Goal: Leave review/rating: Leave review/rating

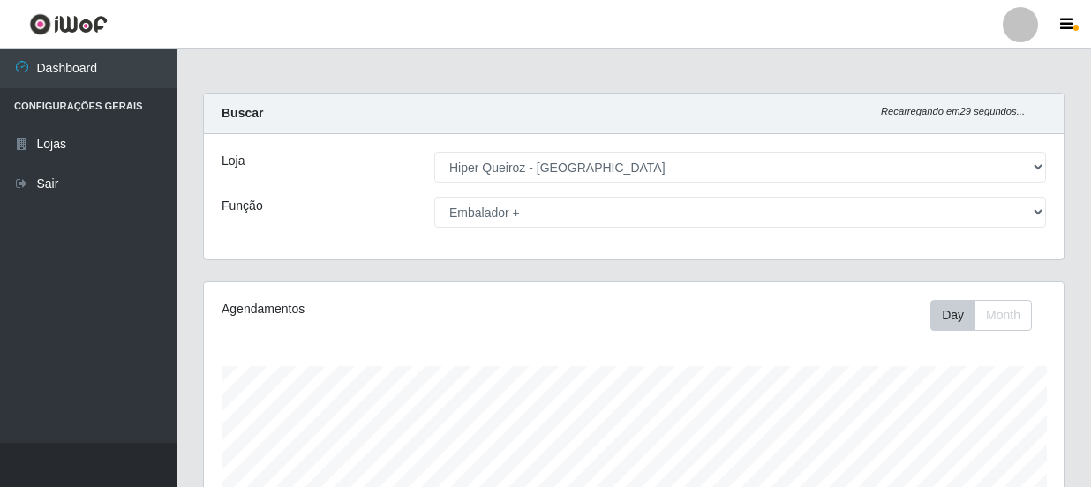
select select "513"
select select "70"
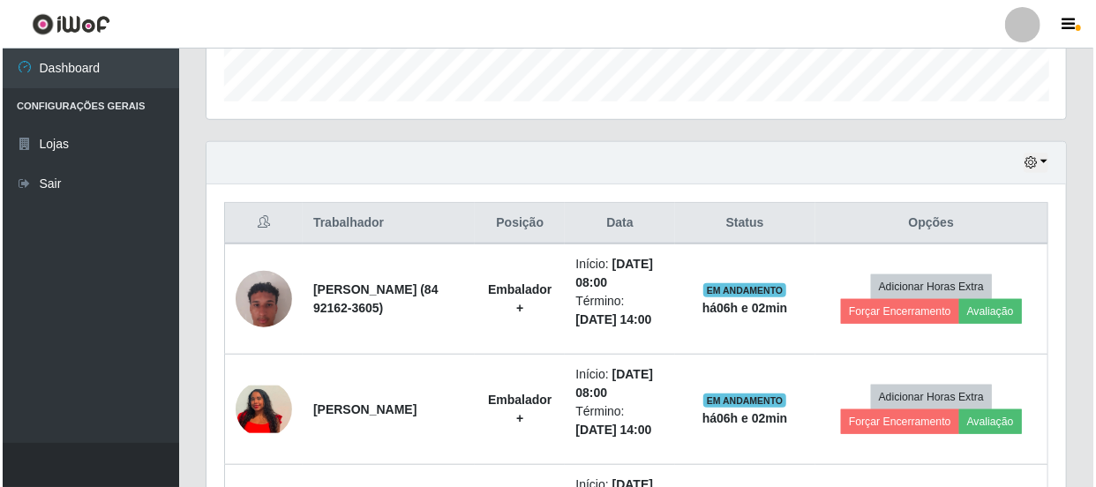
scroll to position [366, 860]
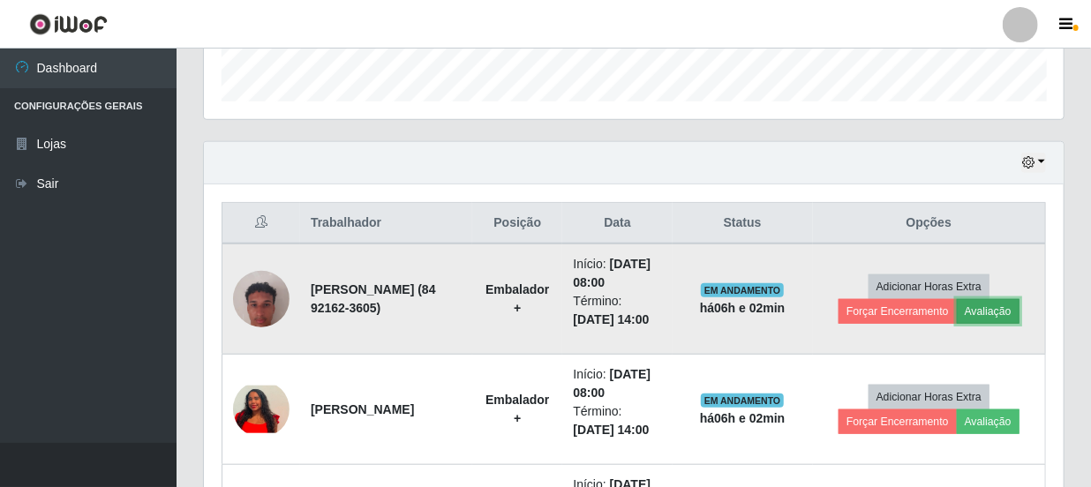
click at [988, 324] on button "Avaliação" at bounding box center [988, 311] width 63 height 25
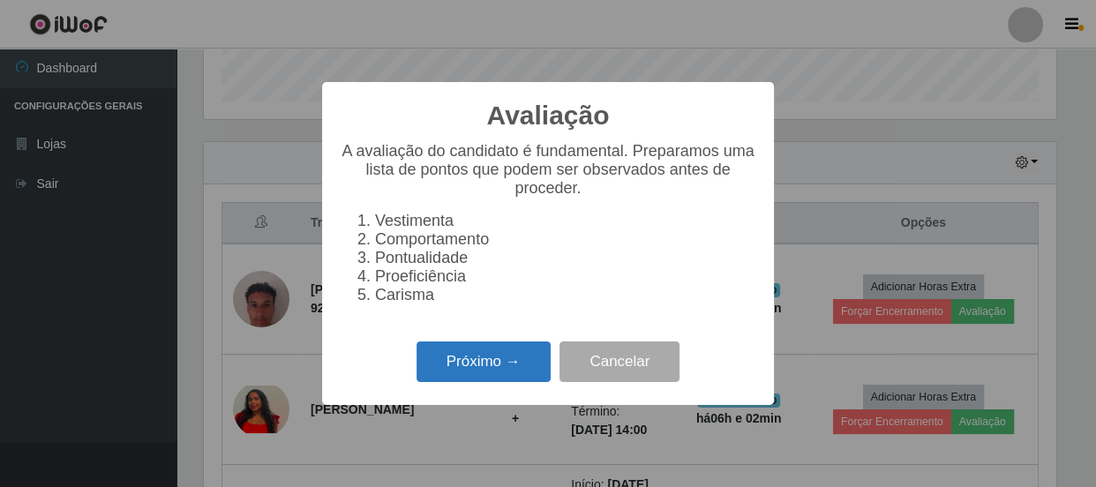
click at [474, 367] on button "Próximo →" at bounding box center [484, 362] width 134 height 41
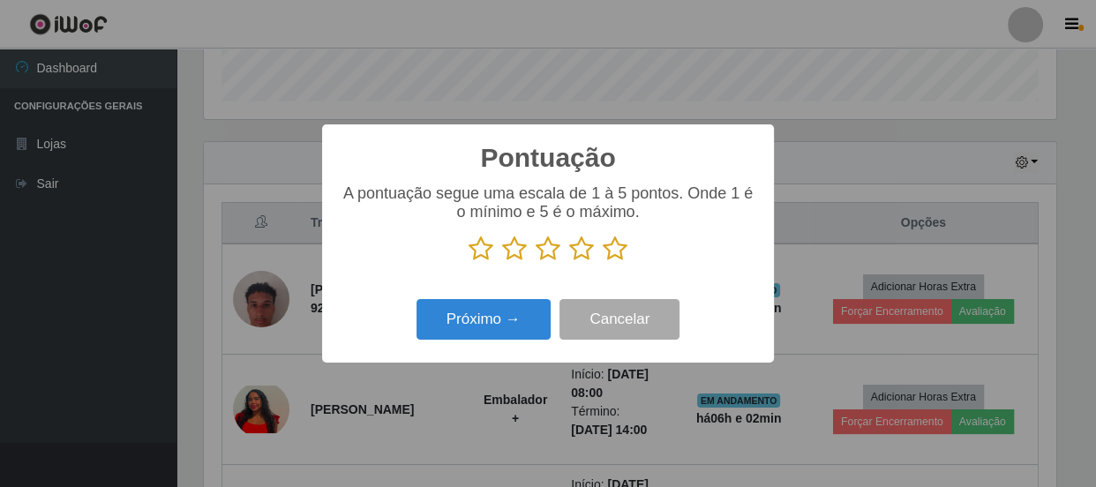
scroll to position [882214, 881727]
click at [583, 256] on icon at bounding box center [581, 249] width 25 height 26
click at [569, 262] on input "radio" at bounding box center [569, 262] width 0 height 0
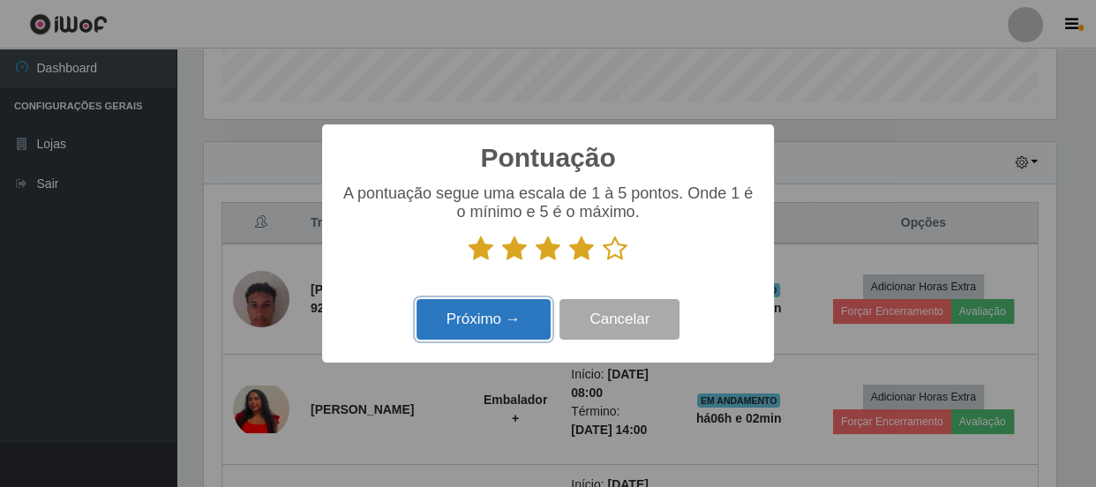
click at [485, 323] on button "Próximo →" at bounding box center [484, 319] width 134 height 41
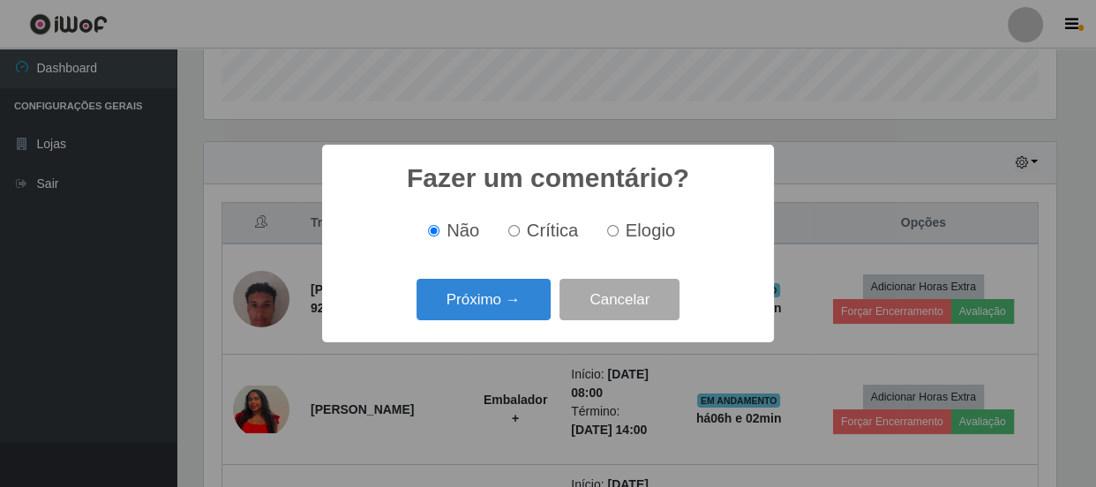
click at [522, 238] on label "Crítica" at bounding box center [540, 231] width 78 height 20
click at [520, 237] on input "Crítica" at bounding box center [513, 230] width 11 height 11
radio input "true"
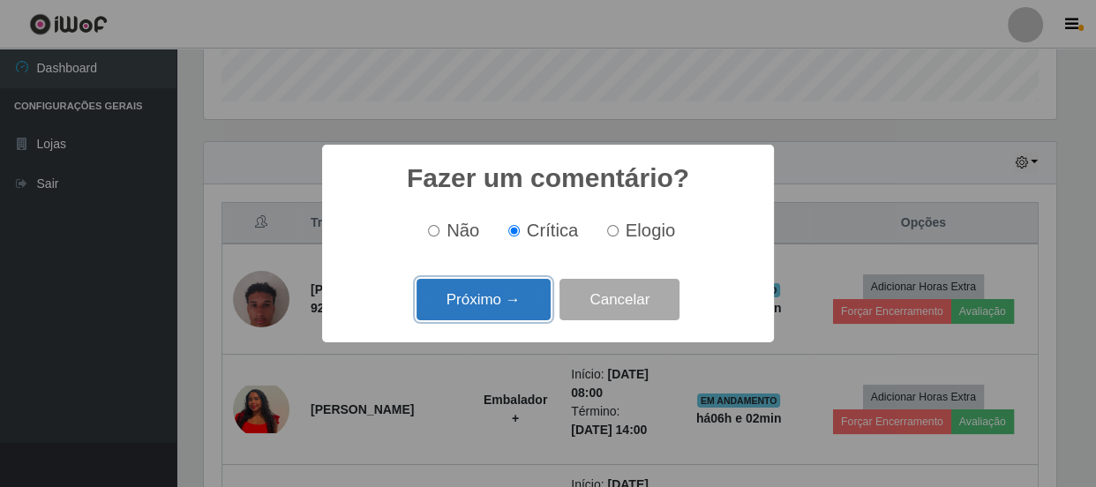
click at [510, 299] on button "Próximo →" at bounding box center [484, 299] width 134 height 41
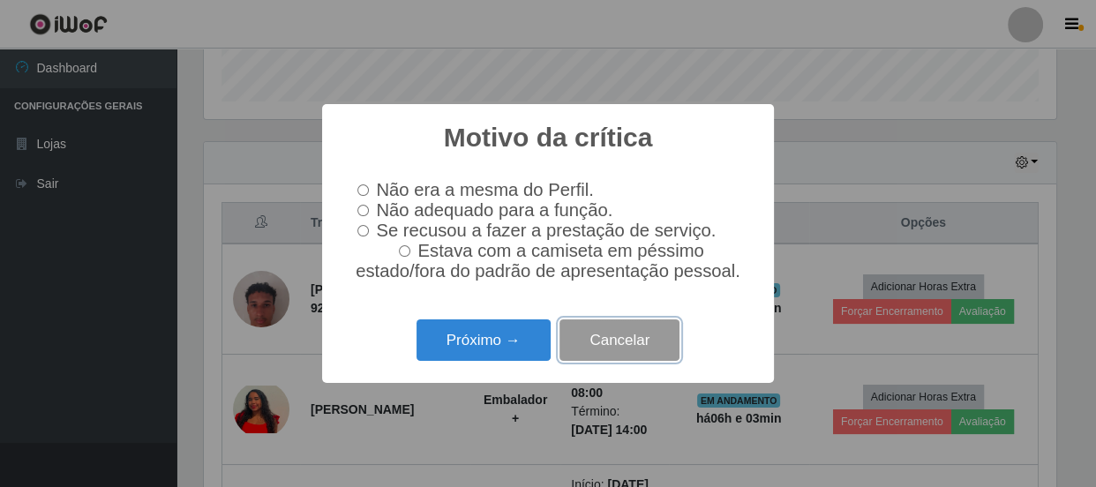
click at [656, 350] on button "Cancelar" at bounding box center [620, 339] width 120 height 41
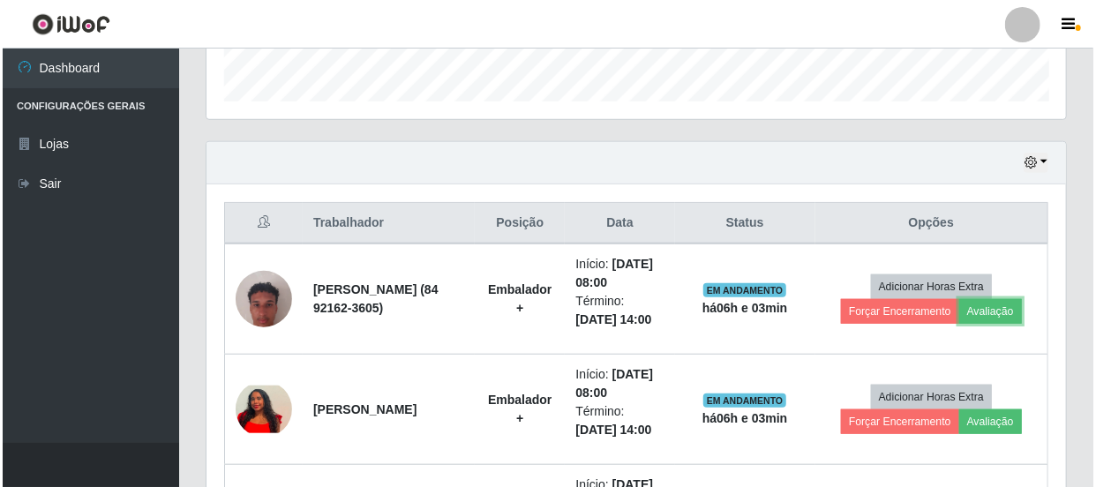
scroll to position [366, 860]
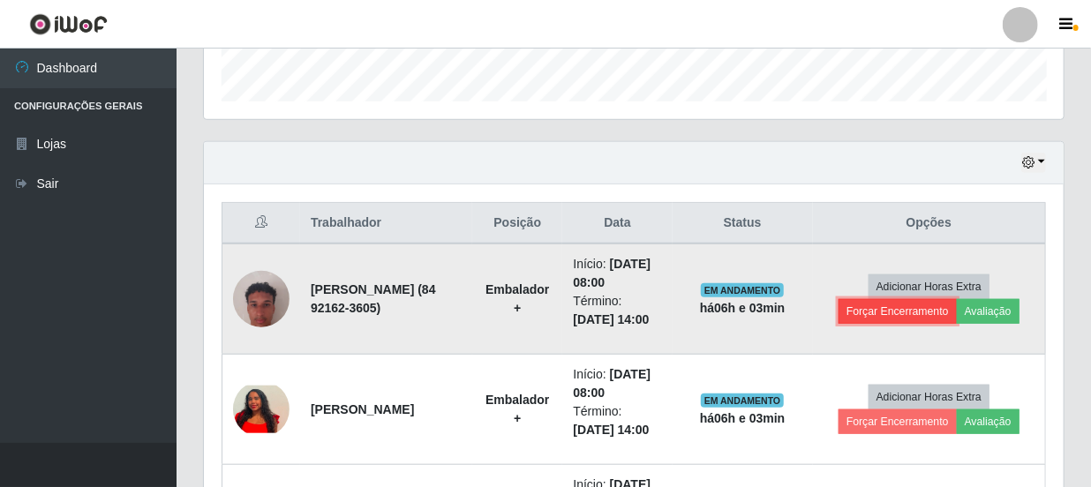
click at [911, 324] on button "Forçar Encerramento" at bounding box center [897, 311] width 118 height 25
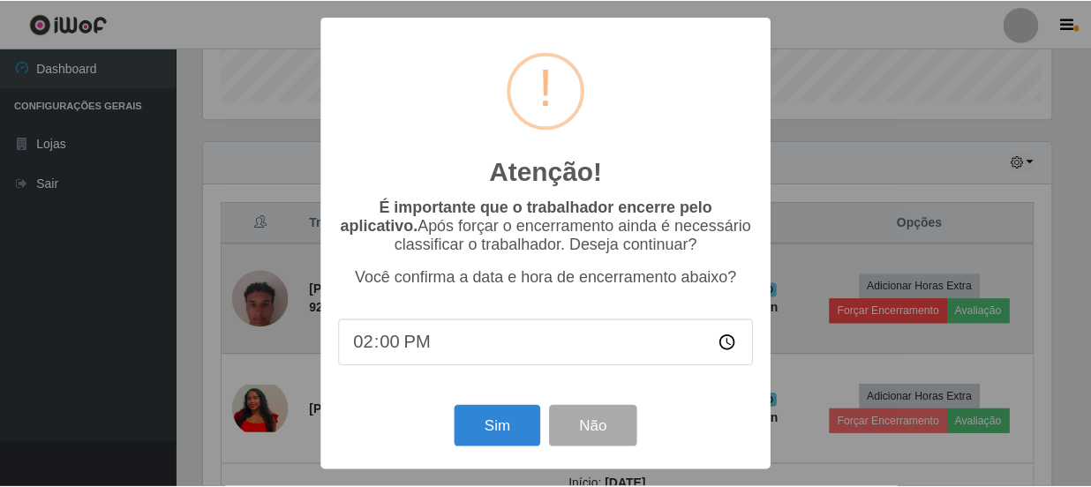
scroll to position [366, 852]
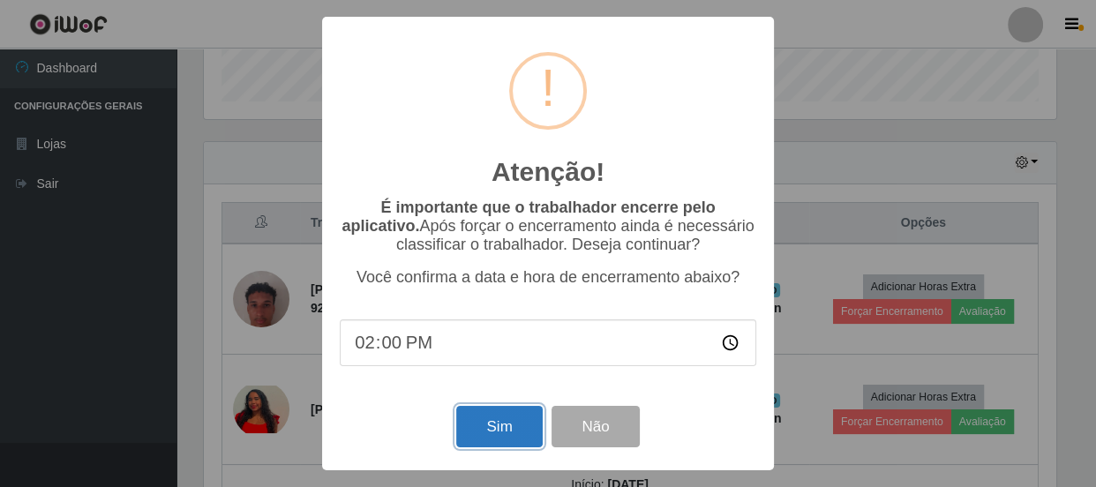
click at [486, 421] on button "Sim" at bounding box center [499, 426] width 86 height 41
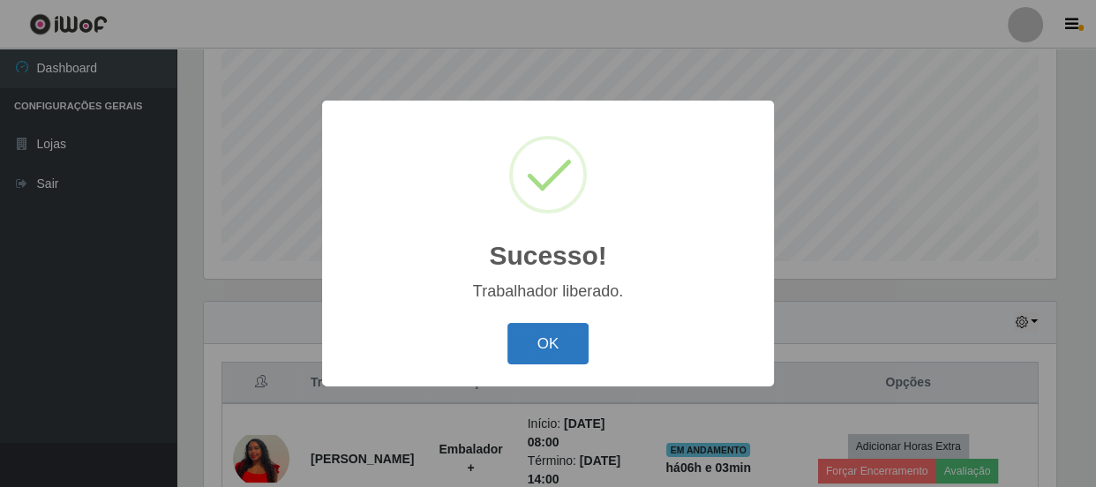
click at [553, 333] on button "OK" at bounding box center [548, 343] width 82 height 41
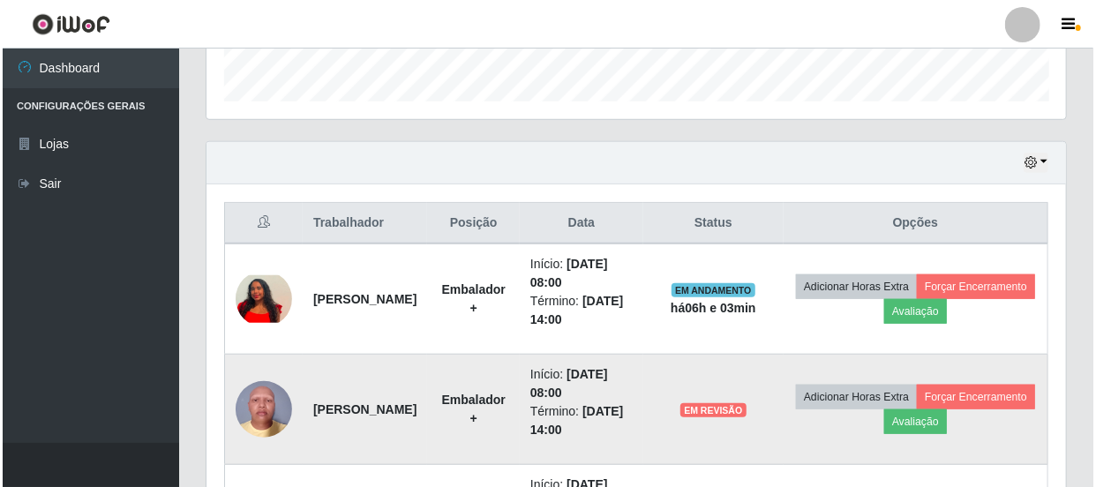
scroll to position [530, 0]
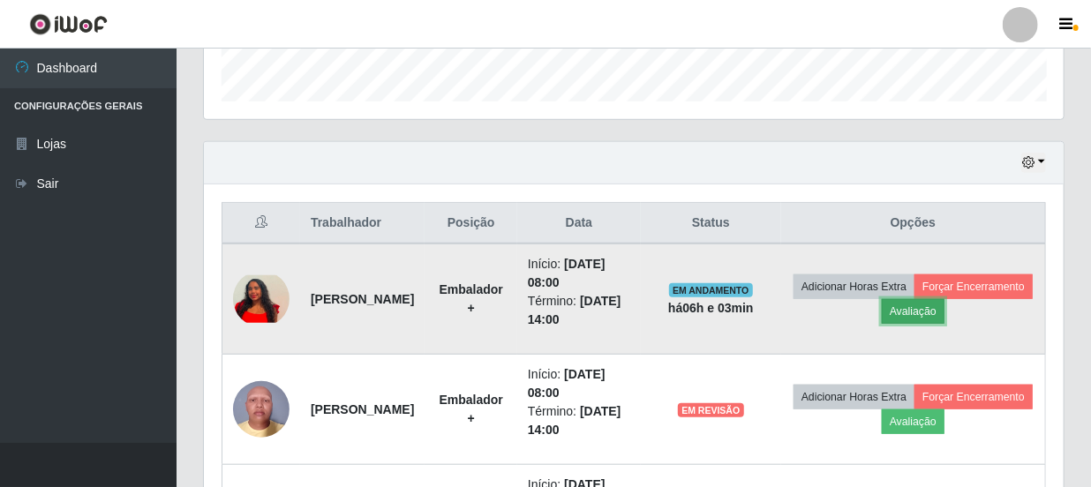
click at [944, 312] on button "Avaliação" at bounding box center [913, 311] width 63 height 25
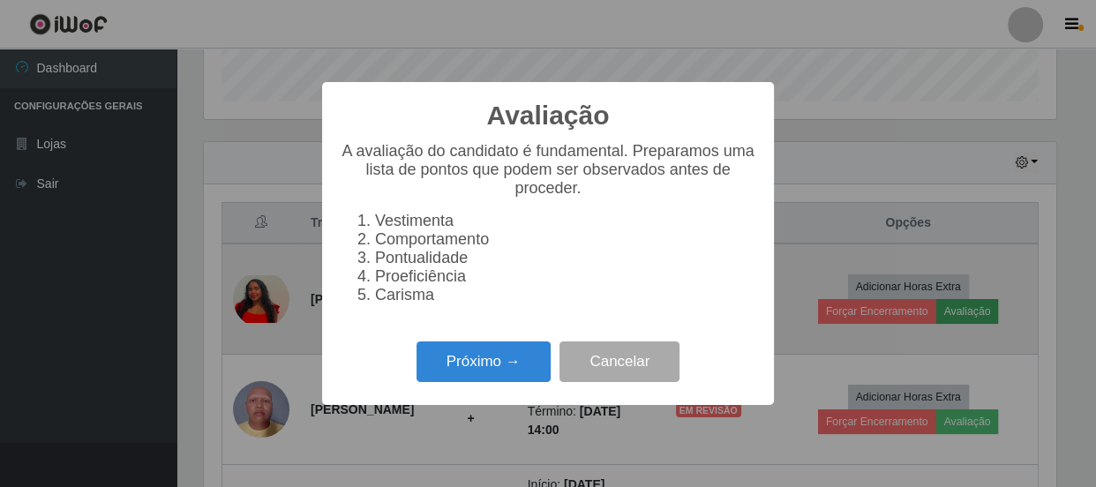
scroll to position [366, 852]
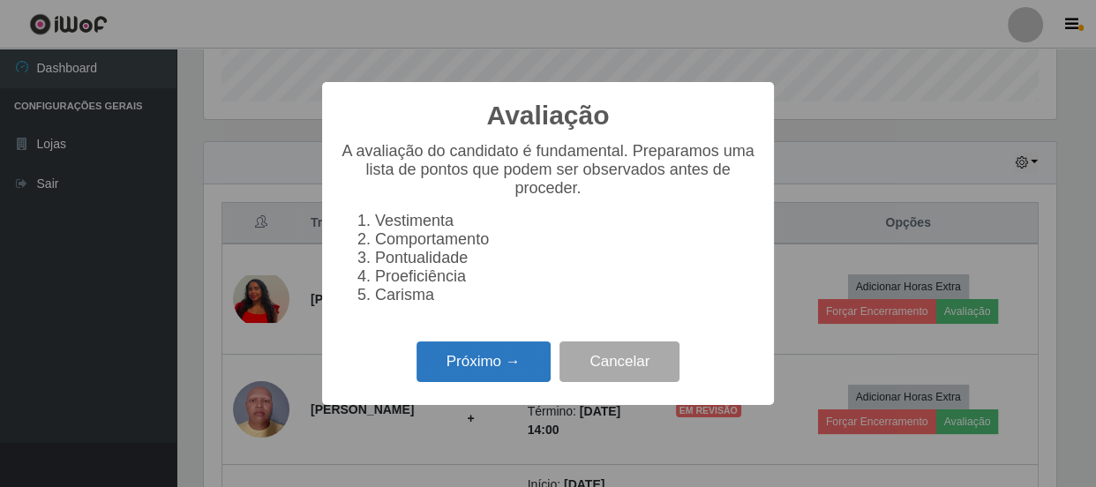
click at [448, 364] on button "Próximo →" at bounding box center [484, 362] width 134 height 41
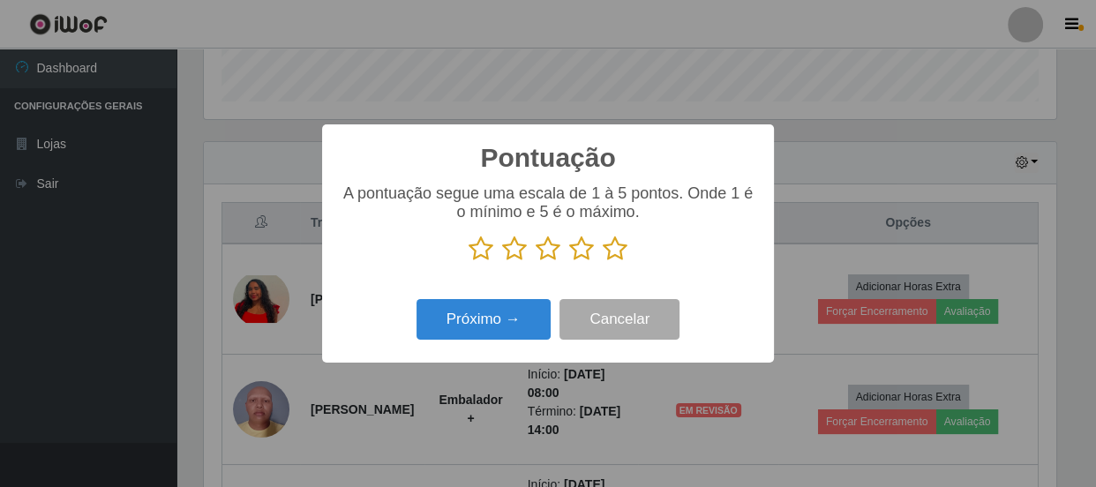
click at [547, 253] on icon at bounding box center [548, 249] width 25 height 26
click at [536, 262] on input "radio" at bounding box center [536, 262] width 0 height 0
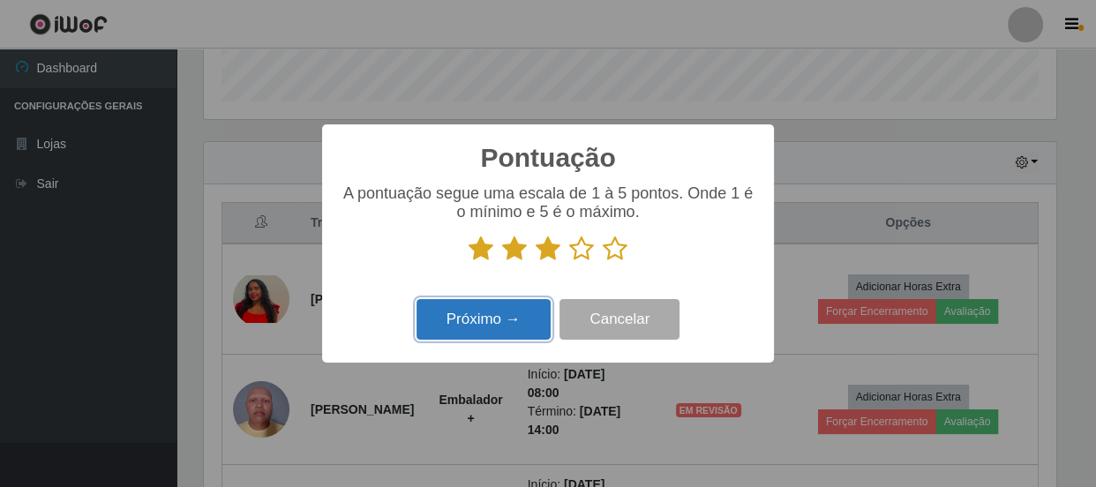
click at [512, 325] on button "Próximo →" at bounding box center [484, 319] width 134 height 41
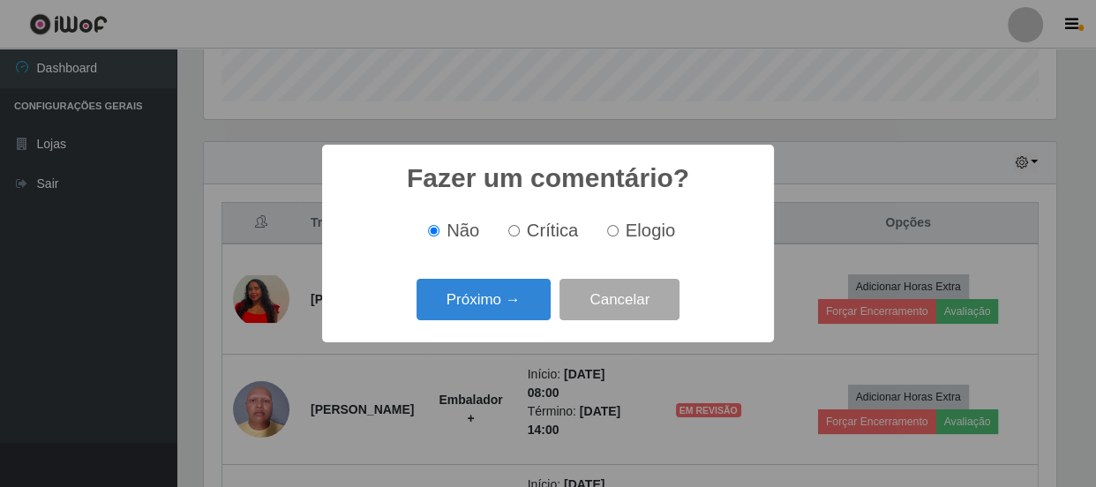
click at [514, 234] on input "Crítica" at bounding box center [513, 230] width 11 height 11
radio input "true"
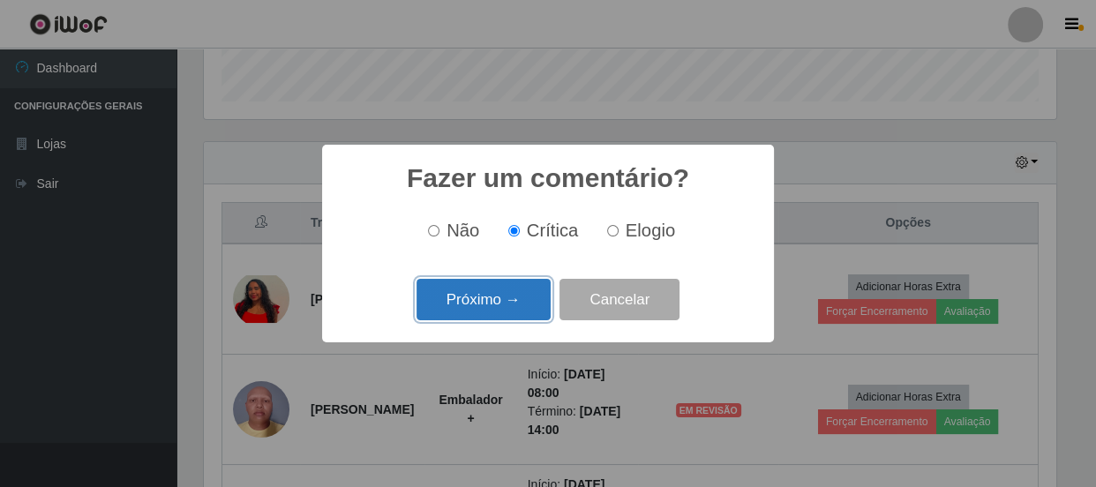
click at [499, 313] on button "Próximo →" at bounding box center [484, 299] width 134 height 41
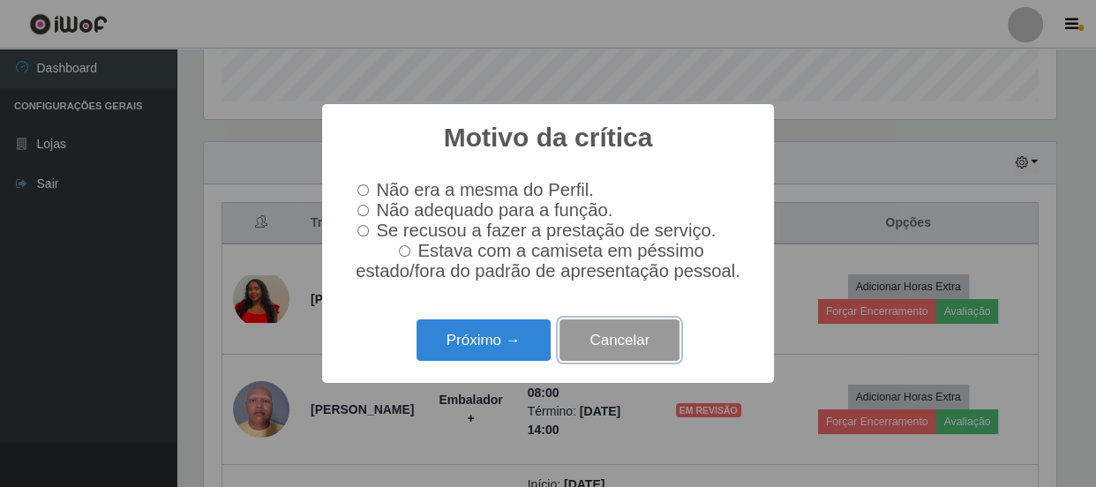
click at [593, 337] on button "Cancelar" at bounding box center [620, 339] width 120 height 41
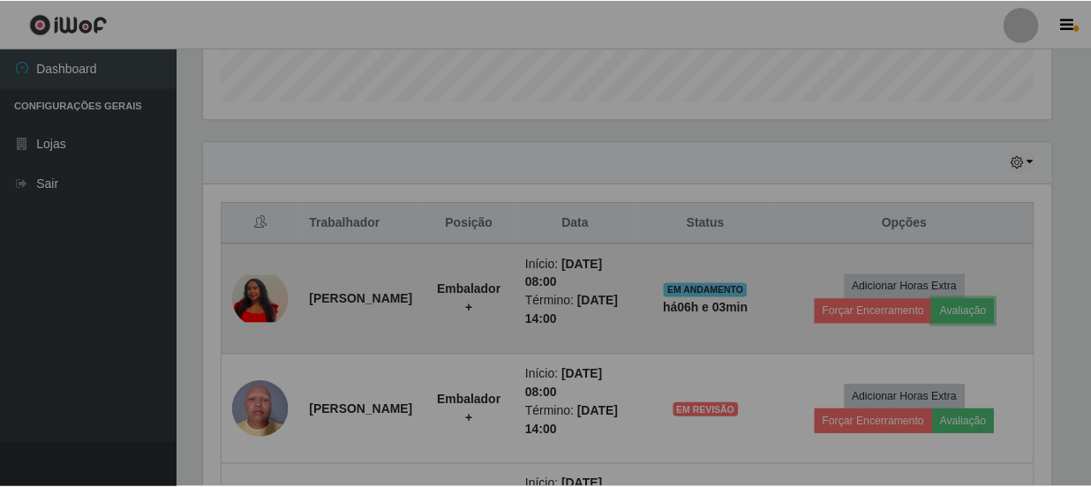
scroll to position [366, 860]
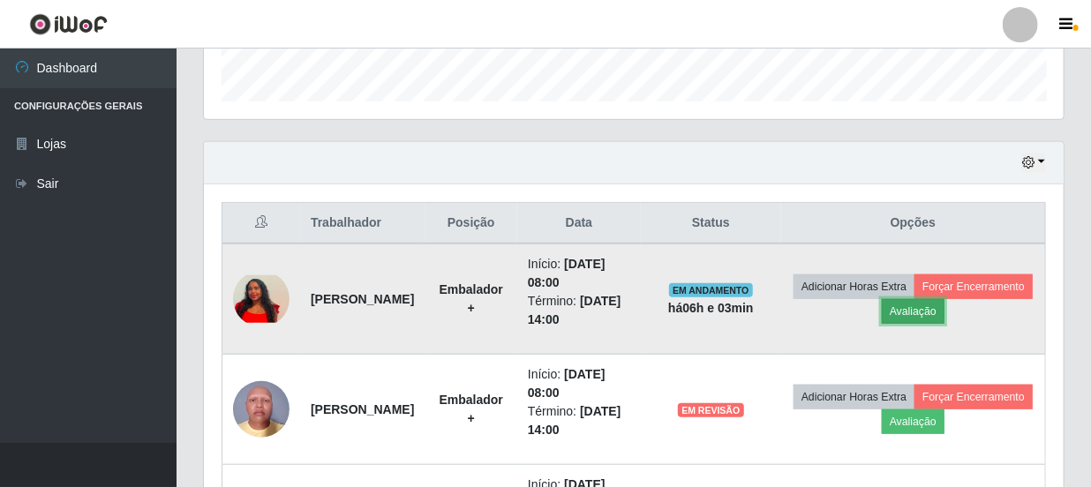
click at [944, 314] on button "Avaliação" at bounding box center [913, 311] width 63 height 25
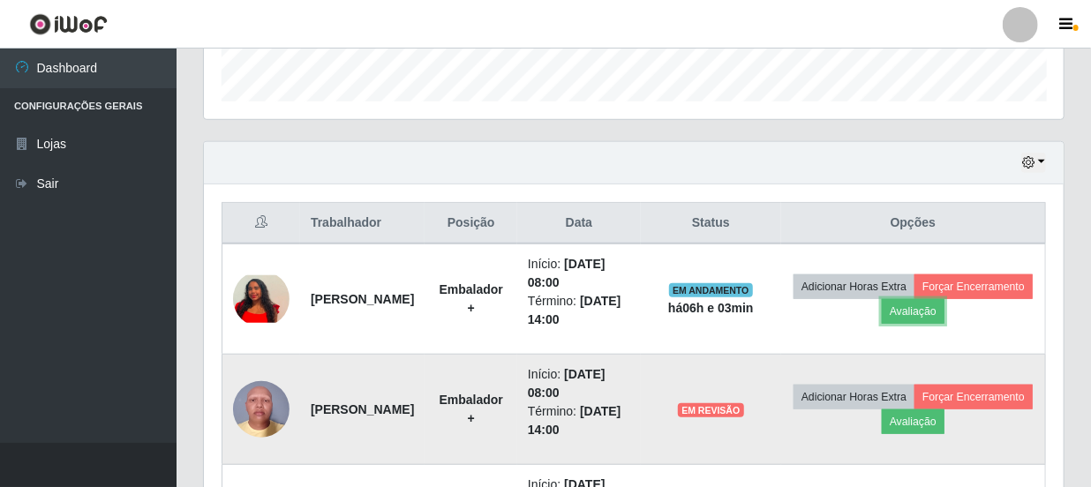
scroll to position [0, 0]
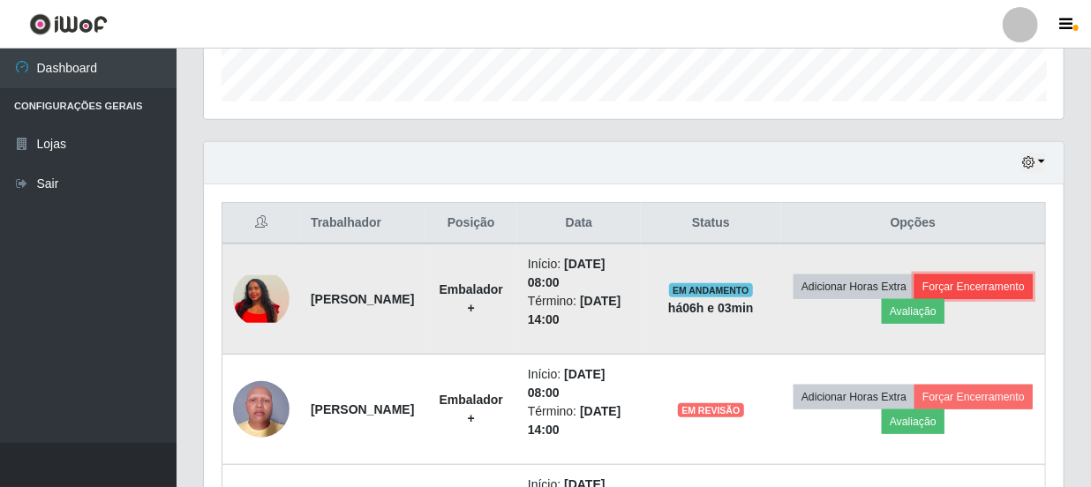
click at [914, 299] on button "Forçar Encerramento" at bounding box center [973, 286] width 118 height 25
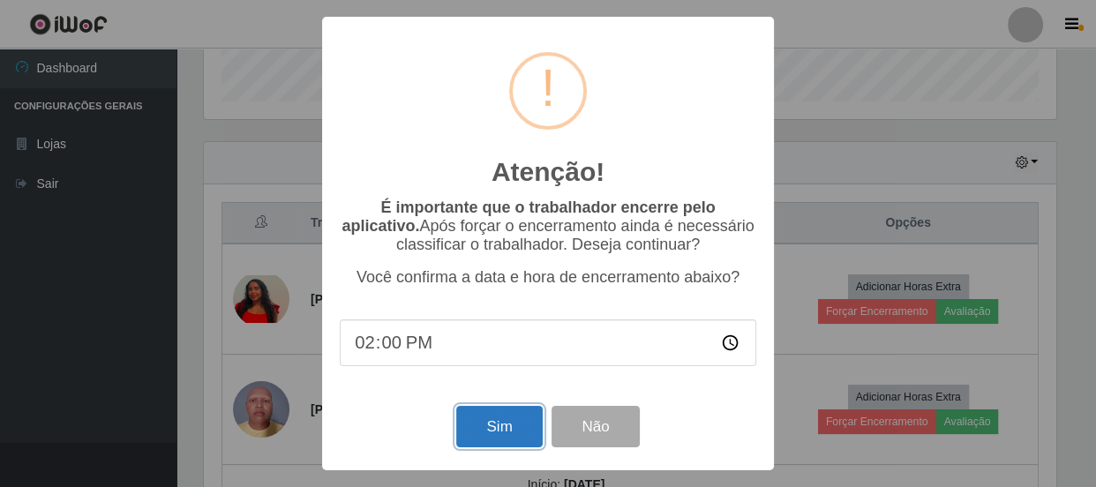
click at [506, 432] on button "Sim" at bounding box center [499, 426] width 86 height 41
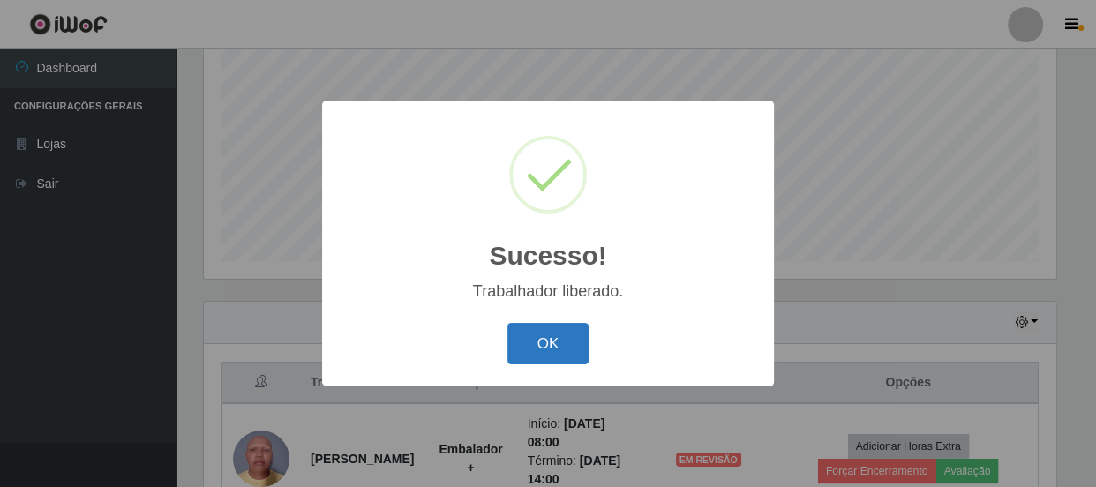
click at [568, 348] on button "OK" at bounding box center [548, 343] width 82 height 41
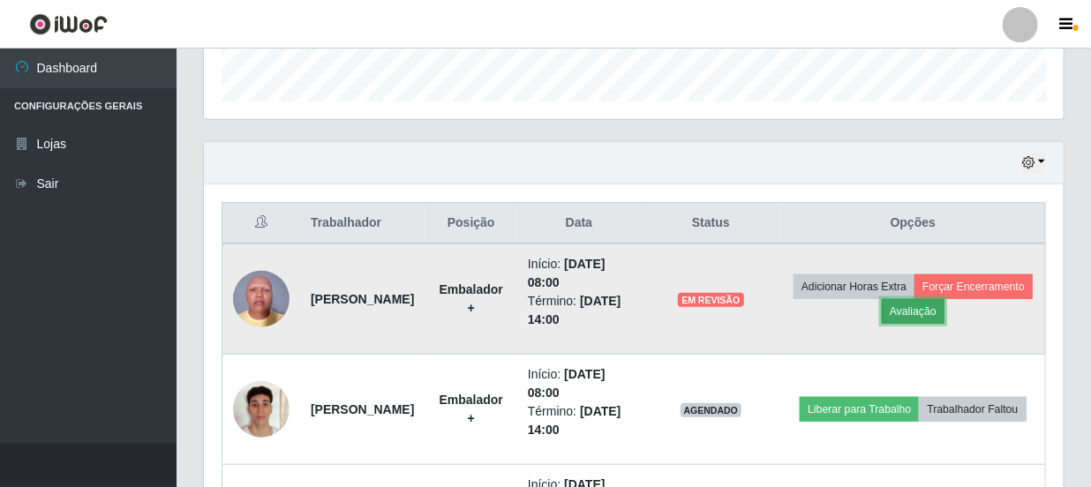
click at [944, 313] on button "Avaliação" at bounding box center [913, 311] width 63 height 25
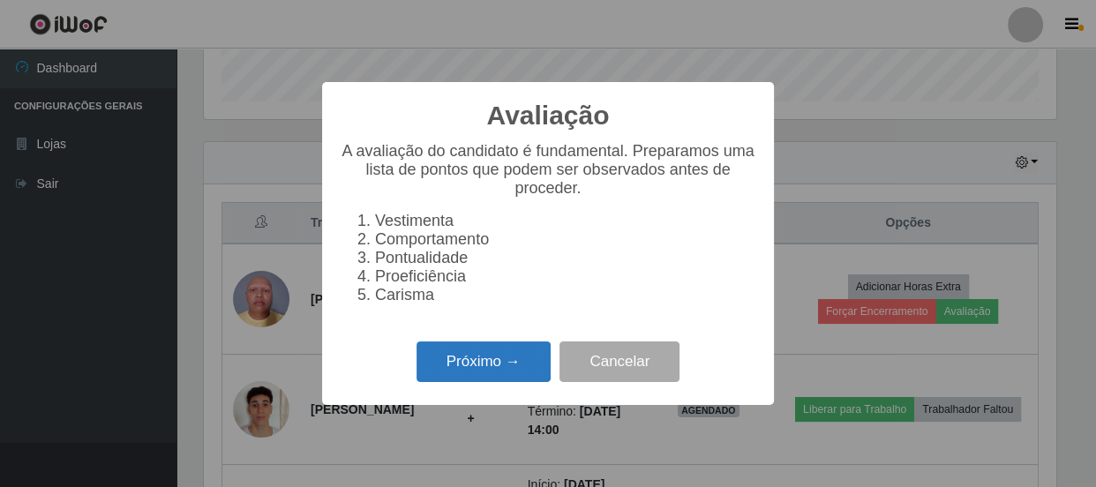
click at [483, 362] on button "Próximo →" at bounding box center [484, 362] width 134 height 41
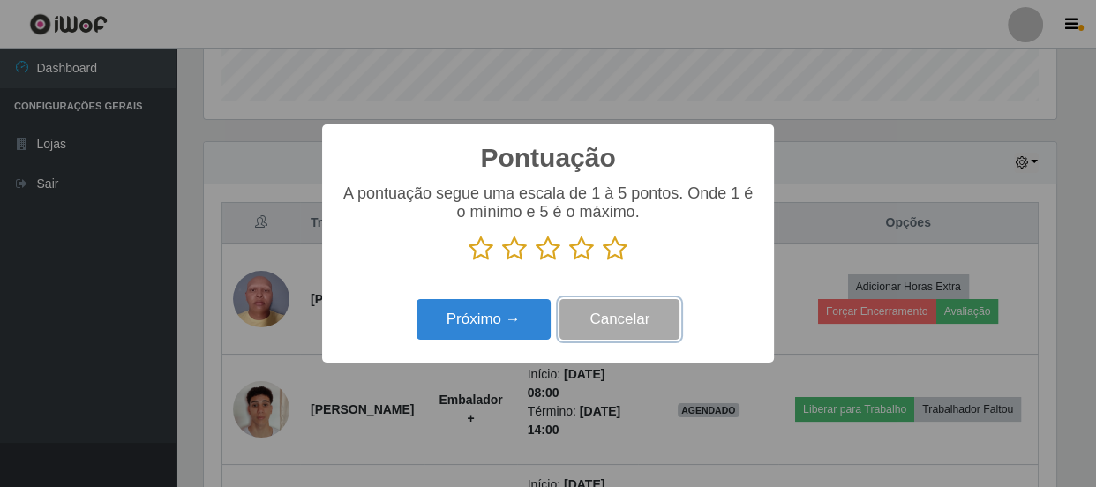
drag, startPoint x: 627, startPoint y: 319, endPoint x: 673, endPoint y: 318, distance: 45.9
click at [628, 319] on button "Cancelar" at bounding box center [620, 319] width 120 height 41
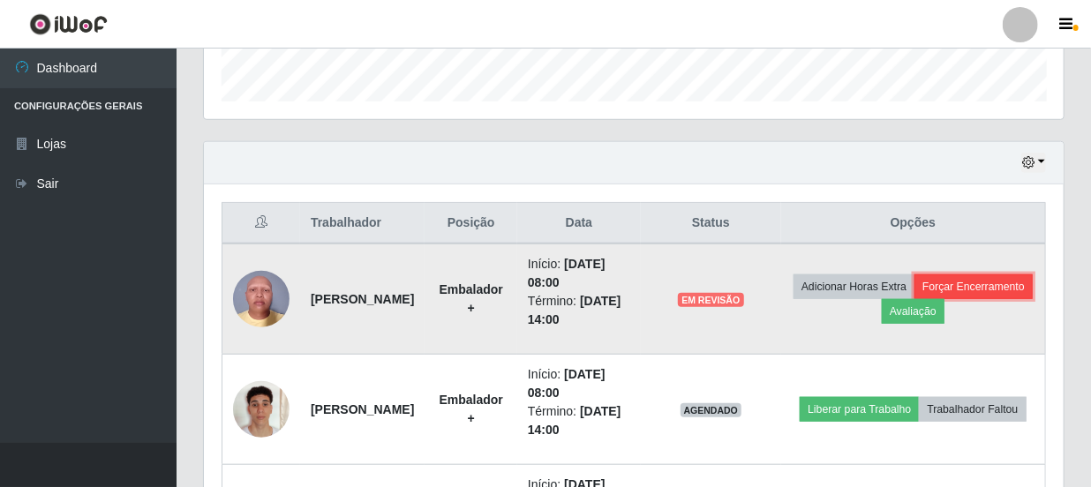
click at [914, 299] on button "Forçar Encerramento" at bounding box center [973, 286] width 118 height 25
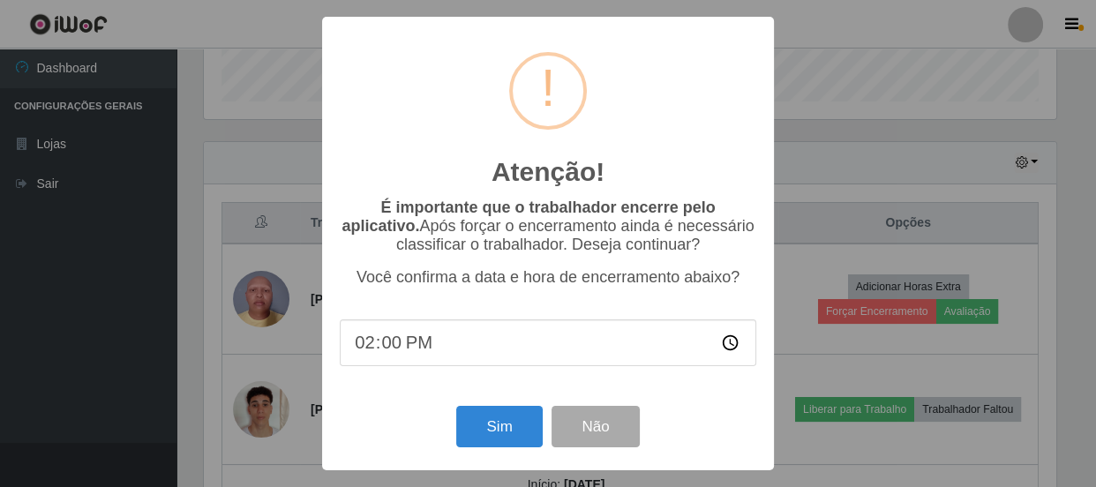
drag, startPoint x: 776, startPoint y: 94, endPoint x: 785, endPoint y: 99, distance: 10.7
click at [785, 99] on div "Atenção! × É importante que o trabalhador encerre pelo aplicativo. Após forçar …" at bounding box center [548, 243] width 1096 height 487
click at [864, 233] on div "Atenção! × É importante que o trabalhador encerre pelo aplicativo. Após forçar …" at bounding box center [548, 243] width 1096 height 487
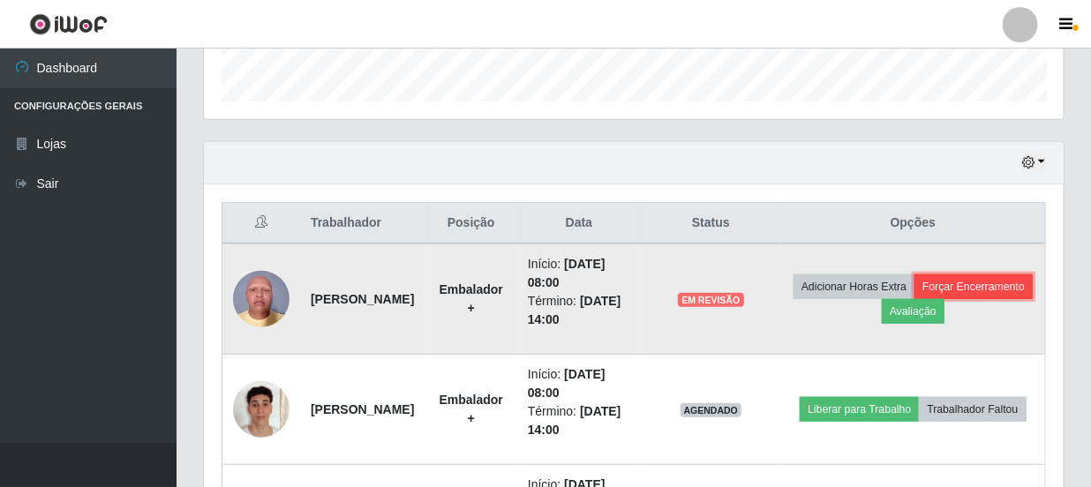
click at [914, 299] on button "Forçar Encerramento" at bounding box center [973, 286] width 118 height 25
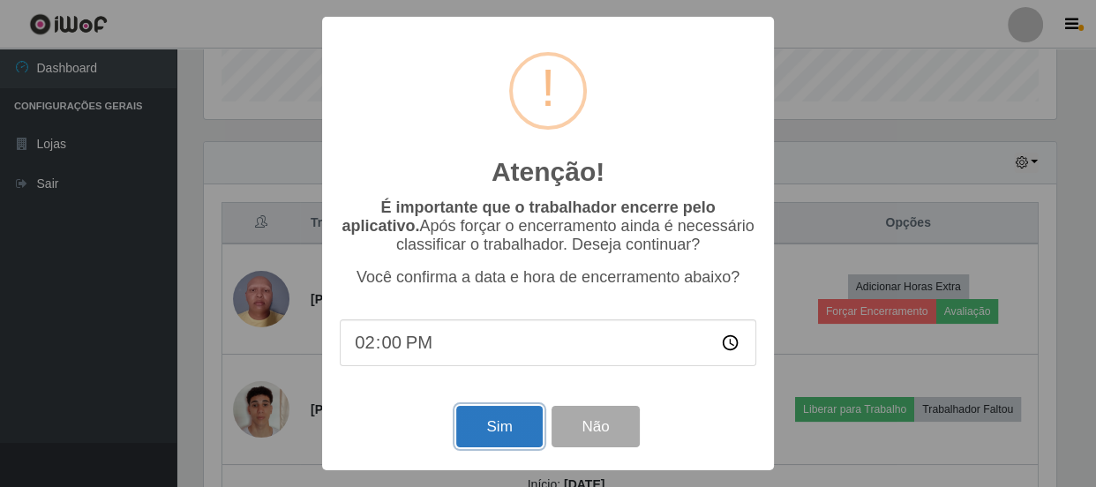
click at [473, 421] on button "Sim" at bounding box center [499, 426] width 86 height 41
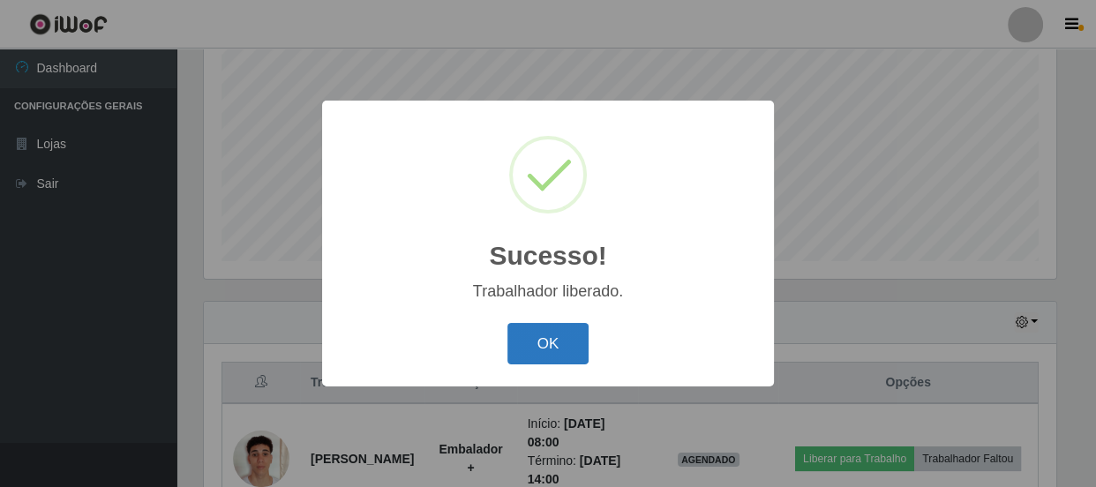
click at [540, 348] on button "OK" at bounding box center [548, 343] width 82 height 41
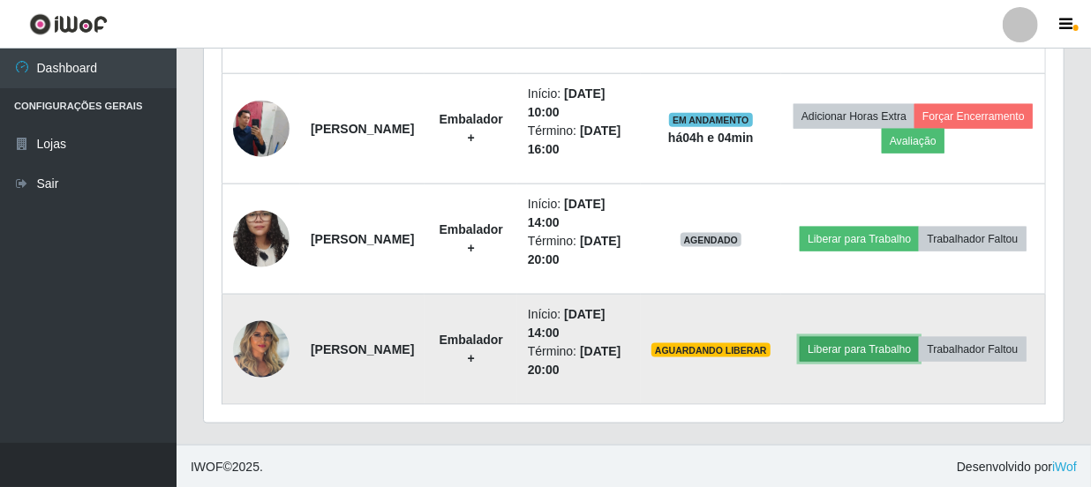
click at [919, 337] on button "Liberar para Trabalho" at bounding box center [859, 349] width 119 height 25
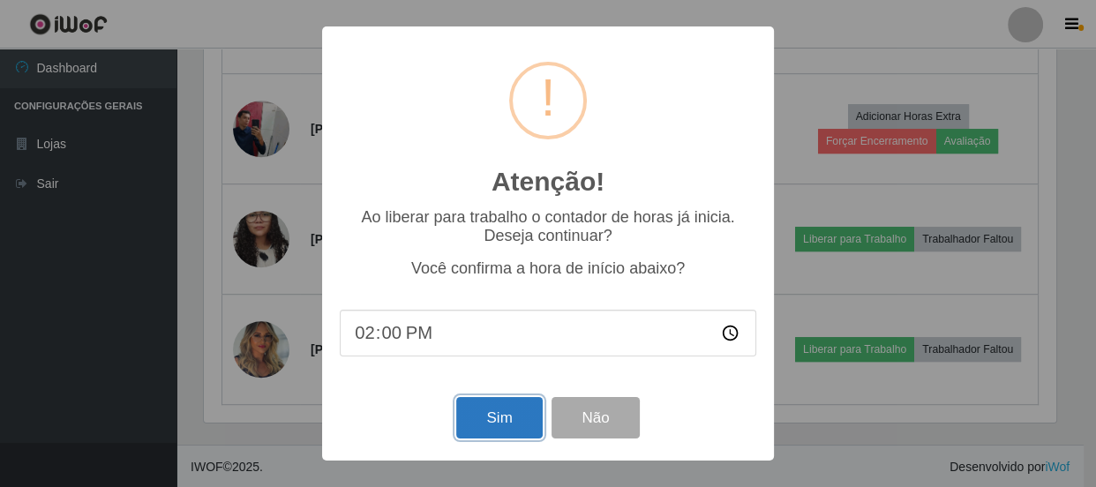
click at [494, 408] on button "Sim" at bounding box center [499, 417] width 86 height 41
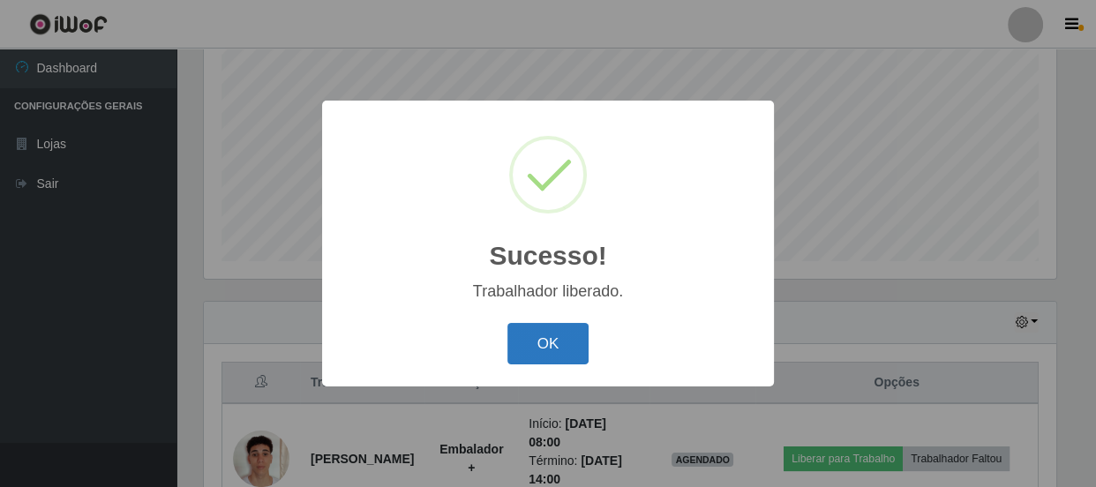
click at [566, 342] on button "OK" at bounding box center [548, 343] width 82 height 41
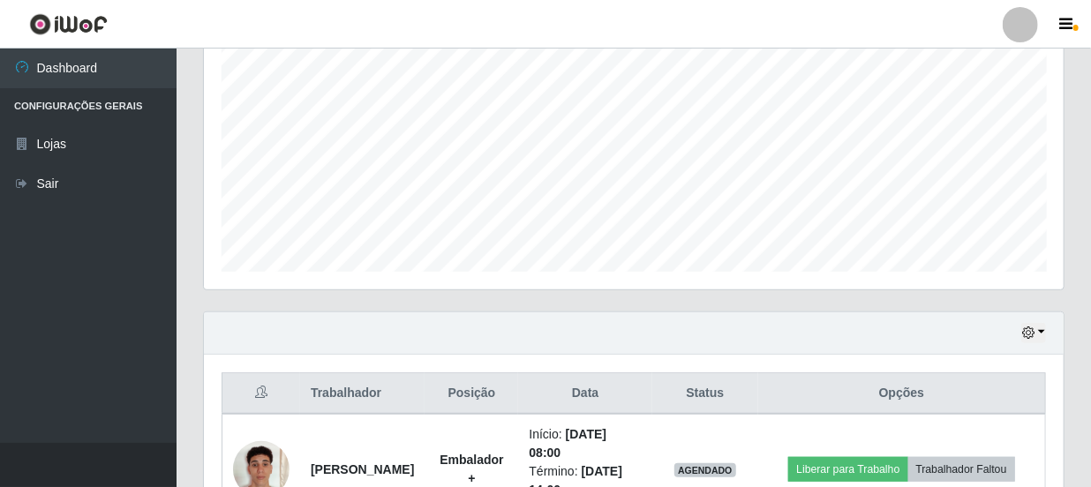
scroll to position [440, 0]
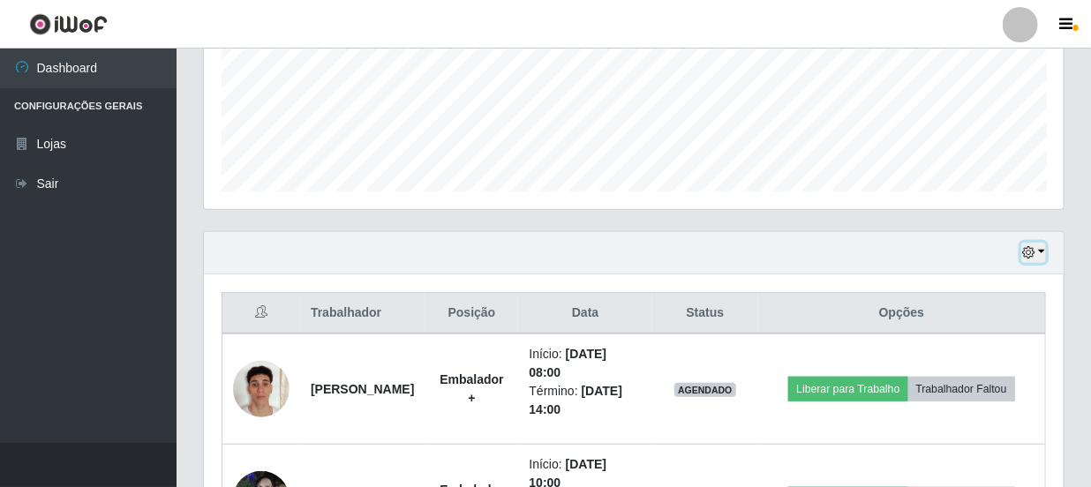
drag, startPoint x: 1038, startPoint y: 253, endPoint x: 1011, endPoint y: 260, distance: 28.3
click at [1035, 255] on button "button" at bounding box center [1033, 253] width 25 height 20
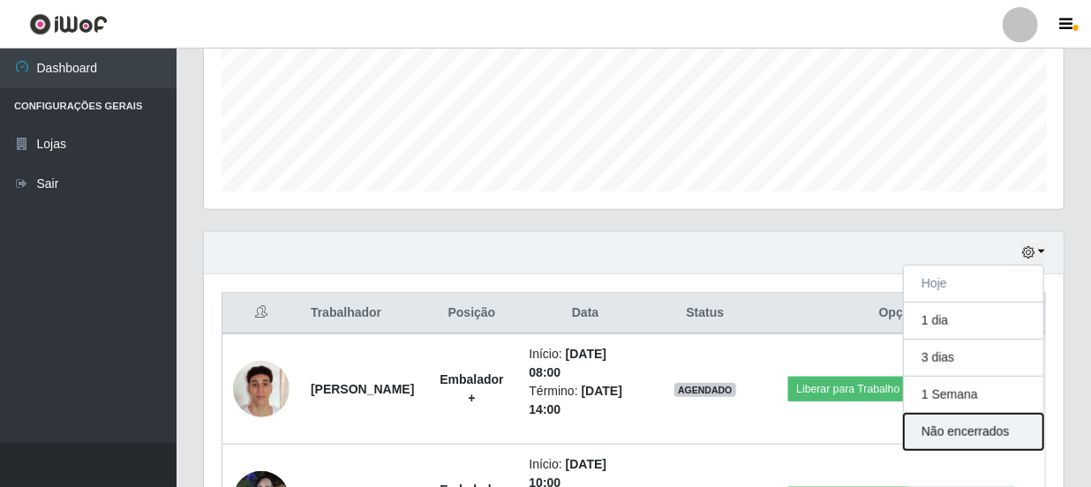
click at [971, 425] on button "Não encerrados" at bounding box center [973, 432] width 139 height 36
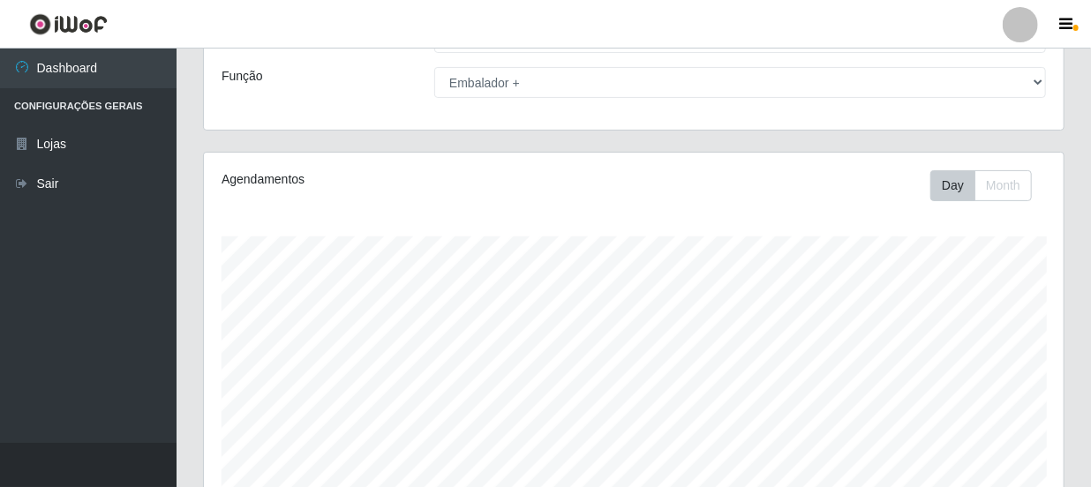
scroll to position [79, 0]
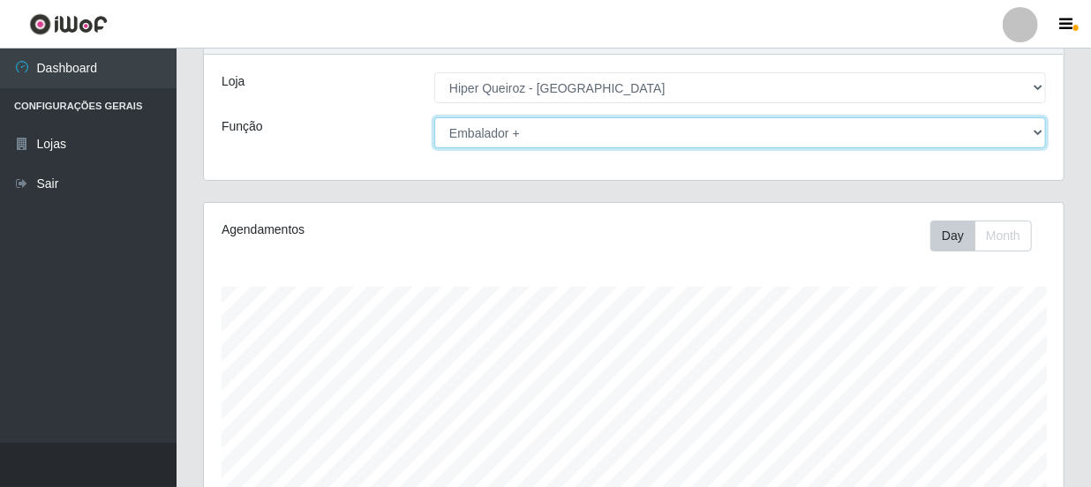
click at [523, 132] on select "[Selecione...] Embalador Embalador + Embalador ++ Operador de Caixa Operador de…" at bounding box center [740, 132] width 612 height 31
select select "71"
click at [434, 117] on select "[Selecione...] Embalador Embalador + Embalador ++ Operador de Caixa Operador de…" at bounding box center [740, 132] width 612 height 31
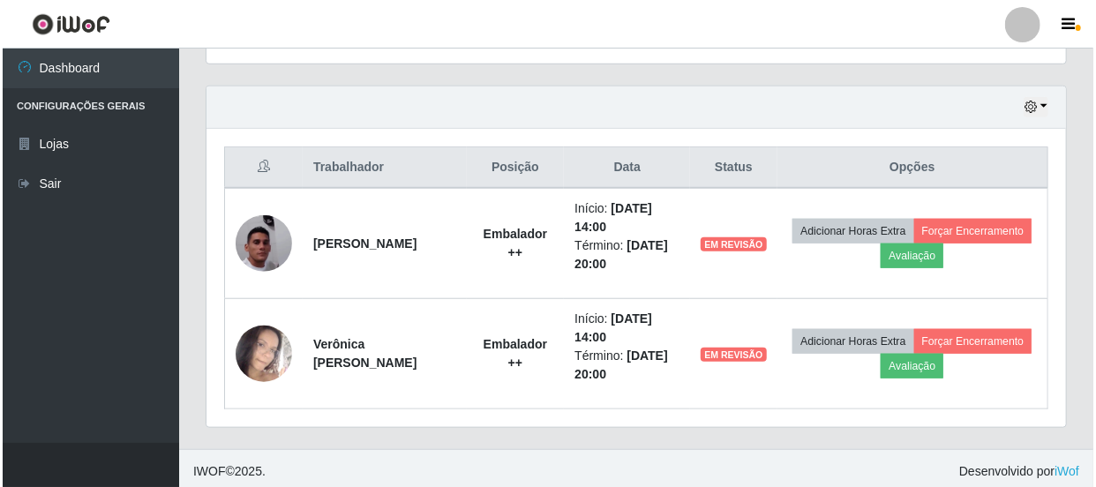
scroll to position [590, 0]
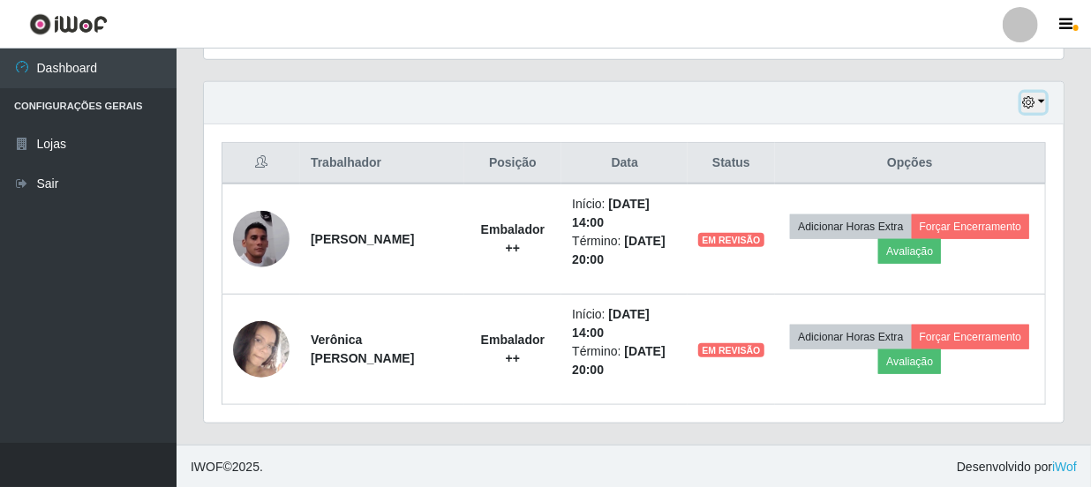
click at [1031, 94] on button "button" at bounding box center [1033, 103] width 25 height 20
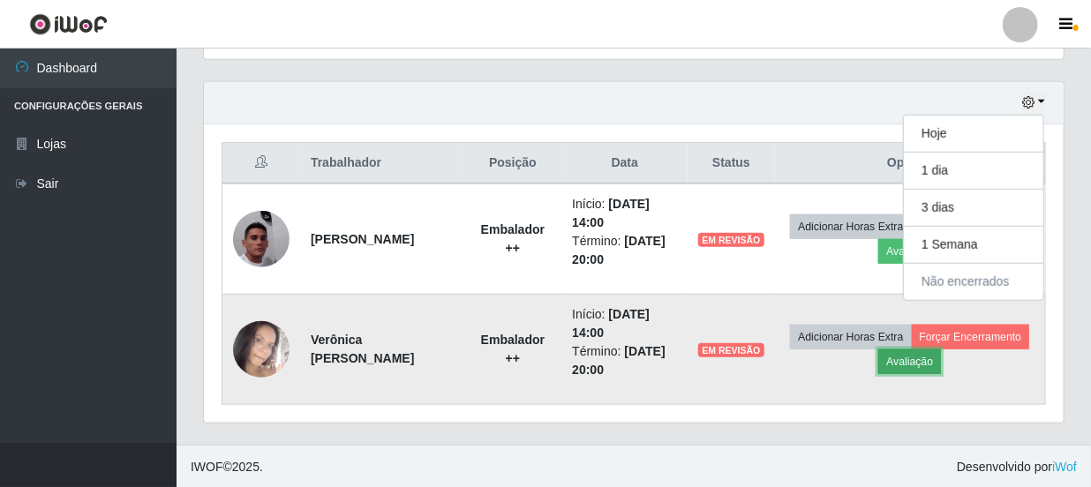
click at [941, 360] on button "Avaliação" at bounding box center [909, 362] width 63 height 25
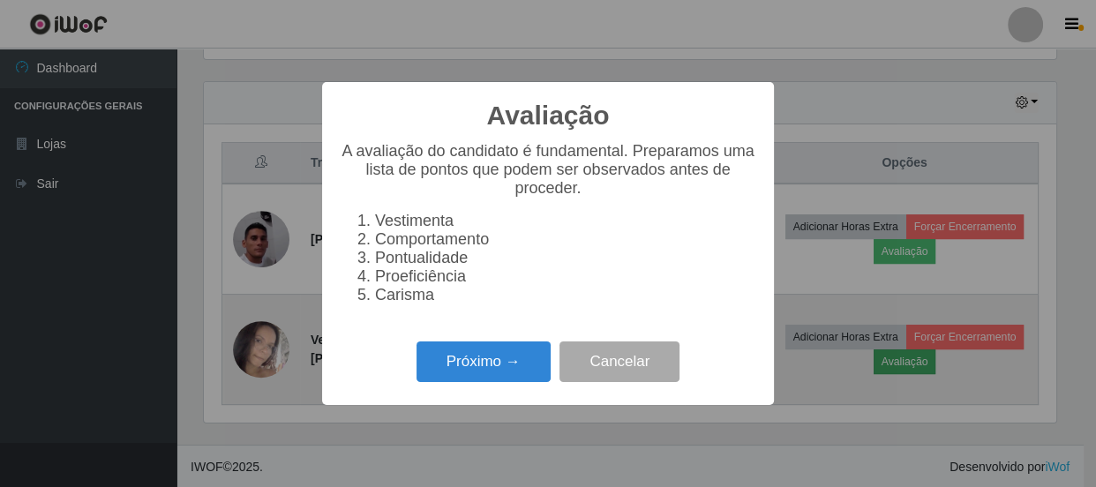
scroll to position [366, 852]
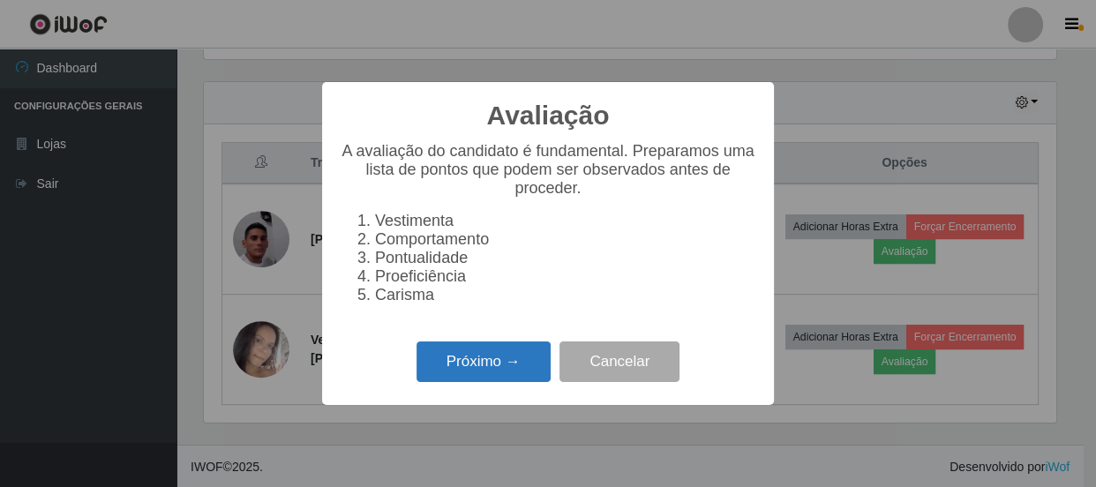
click at [489, 351] on button "Próximo →" at bounding box center [484, 362] width 134 height 41
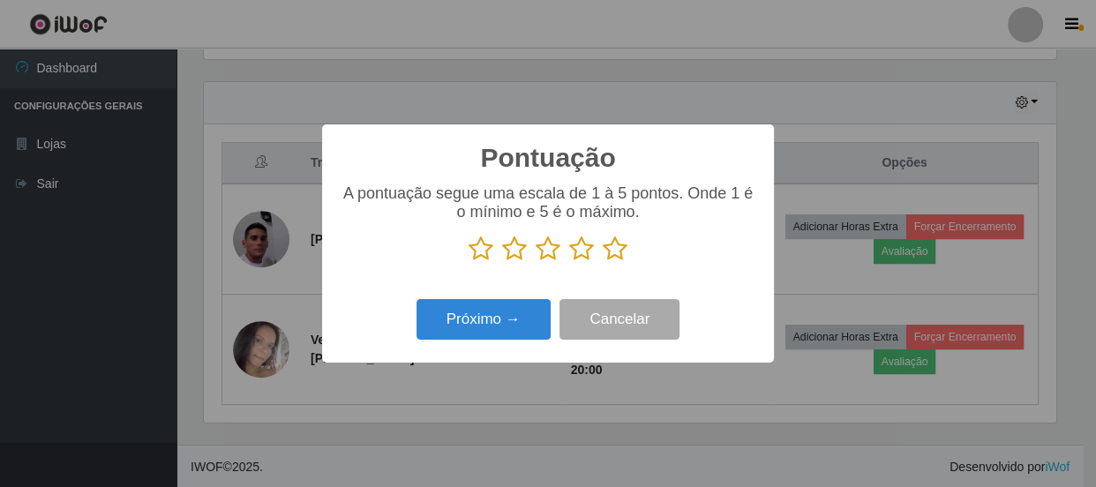
scroll to position [882214, 881727]
click at [618, 252] on icon at bounding box center [615, 249] width 25 height 26
click at [603, 262] on input "radio" at bounding box center [603, 262] width 0 height 0
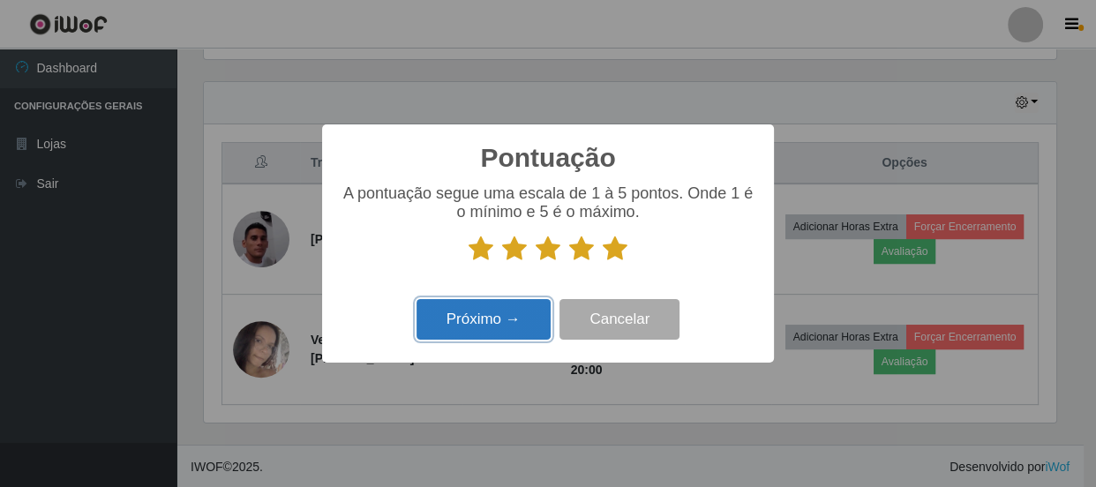
click at [480, 320] on button "Próximo →" at bounding box center [484, 319] width 134 height 41
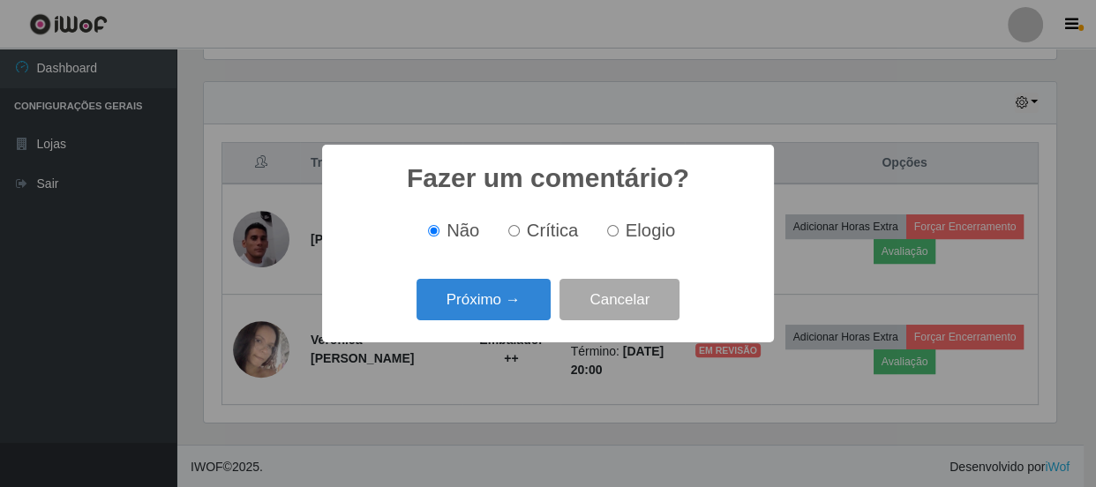
click at [620, 236] on label "Elogio" at bounding box center [637, 231] width 75 height 20
click at [619, 236] on input "Elogio" at bounding box center [612, 230] width 11 height 11
radio input "true"
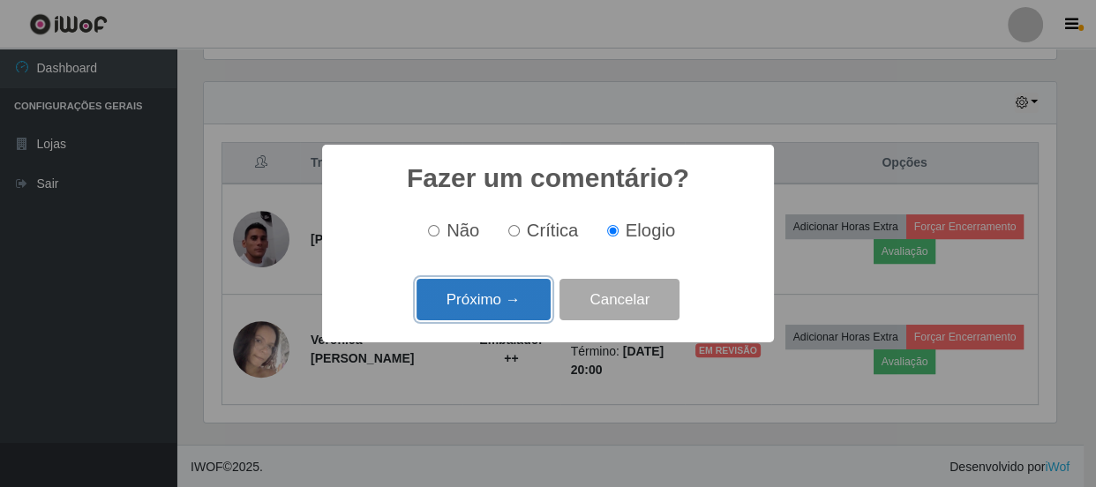
click at [496, 304] on button "Próximo →" at bounding box center [484, 299] width 134 height 41
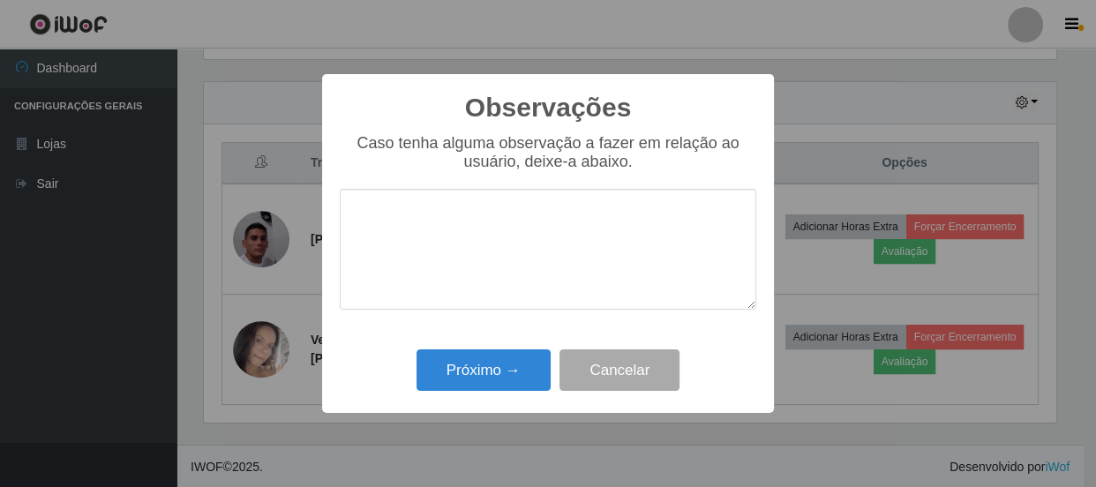
click at [495, 283] on textarea at bounding box center [548, 249] width 417 height 121
type textarea "proativa"
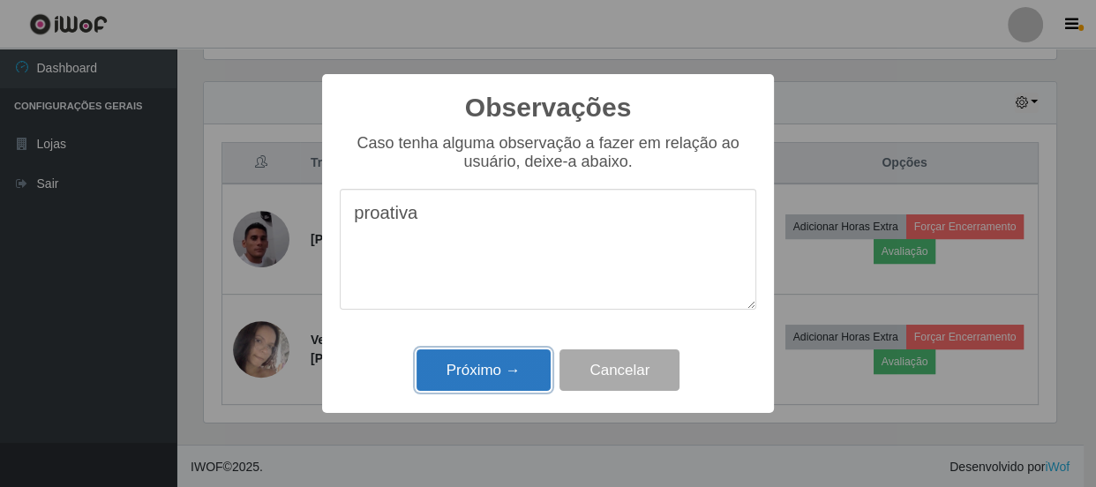
click at [484, 384] on button "Próximo →" at bounding box center [484, 370] width 134 height 41
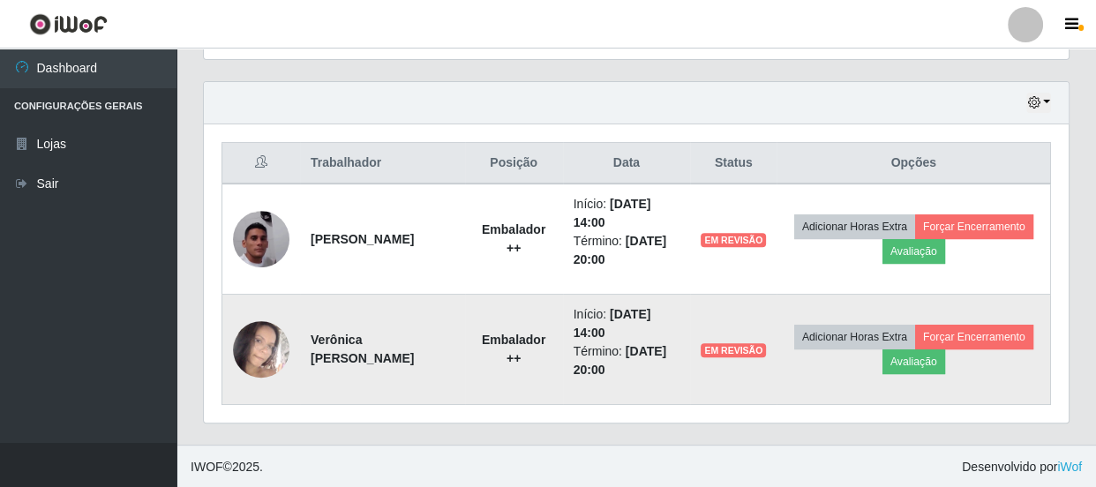
scroll to position [366, 860]
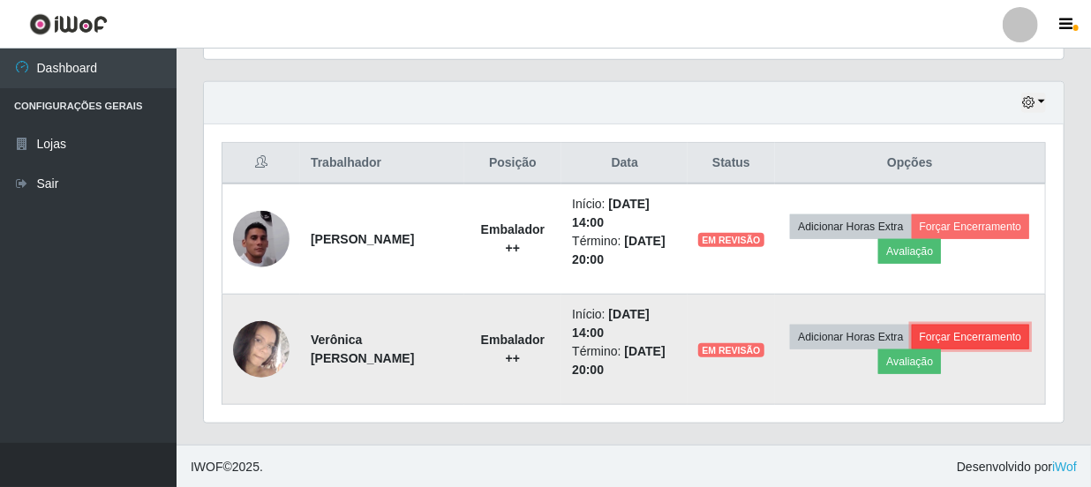
click at [912, 350] on button "Forçar Encerramento" at bounding box center [971, 337] width 118 height 25
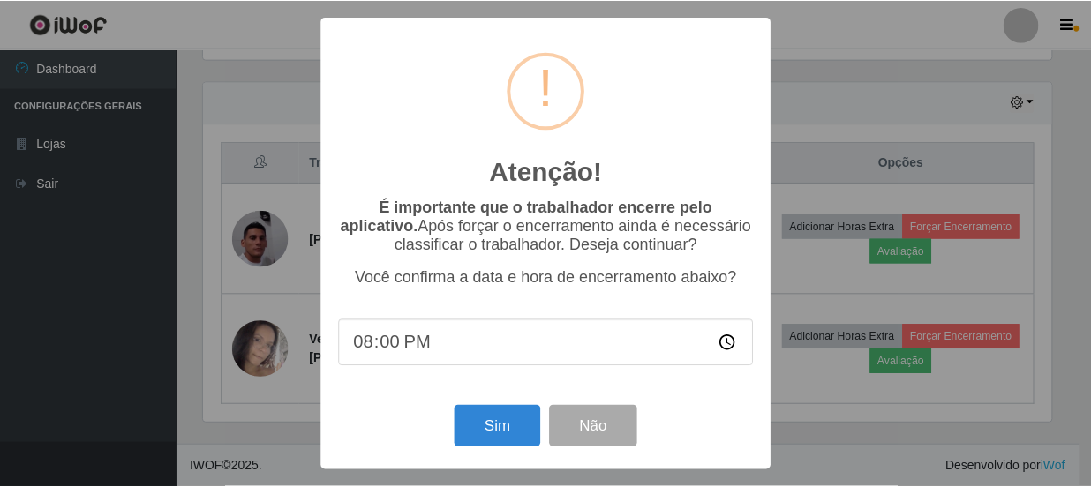
scroll to position [366, 852]
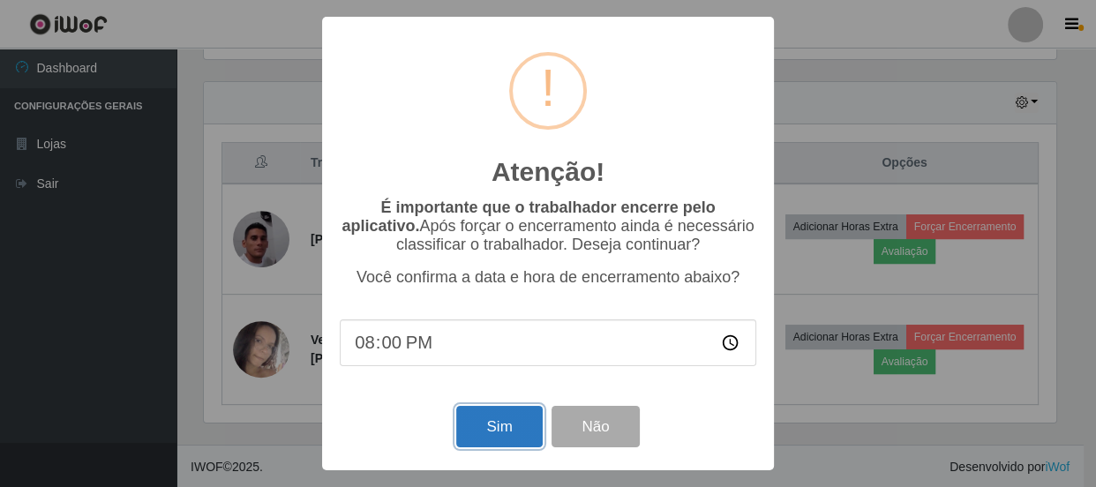
click at [472, 422] on button "Sim" at bounding box center [499, 426] width 86 height 41
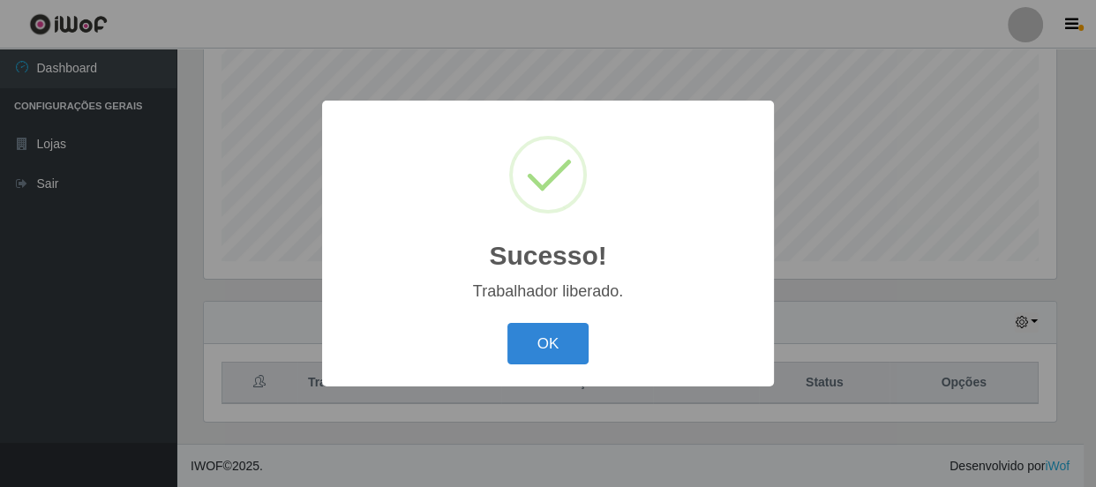
click at [981, 241] on div "Sucesso! × Trabalhador liberado. OK Cancel" at bounding box center [548, 243] width 1096 height 487
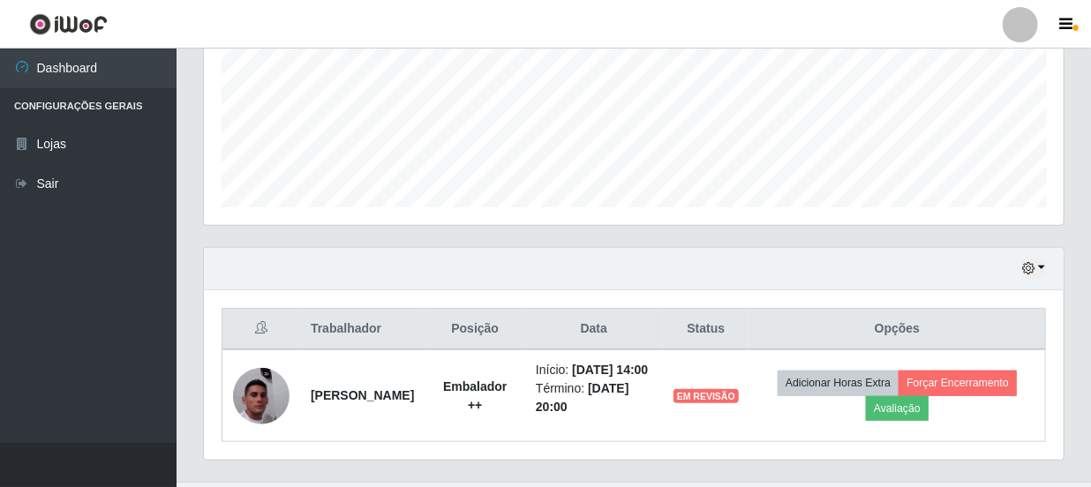
scroll to position [479, 0]
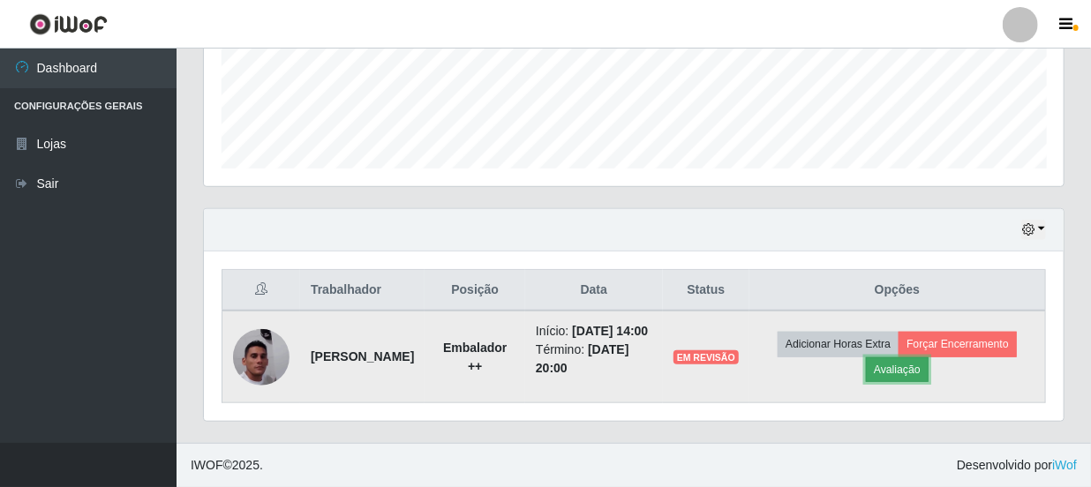
click at [913, 366] on button "Avaliação" at bounding box center [897, 369] width 63 height 25
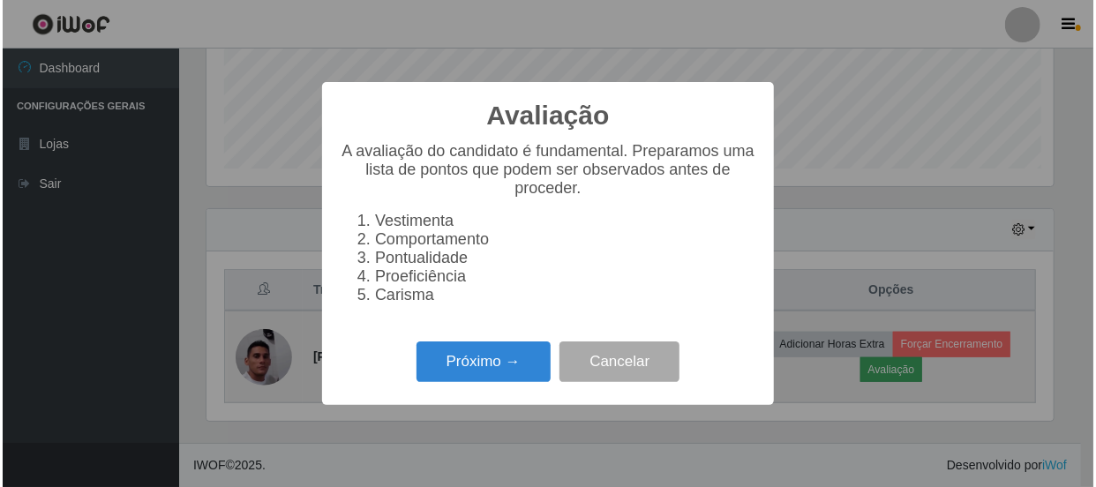
scroll to position [366, 852]
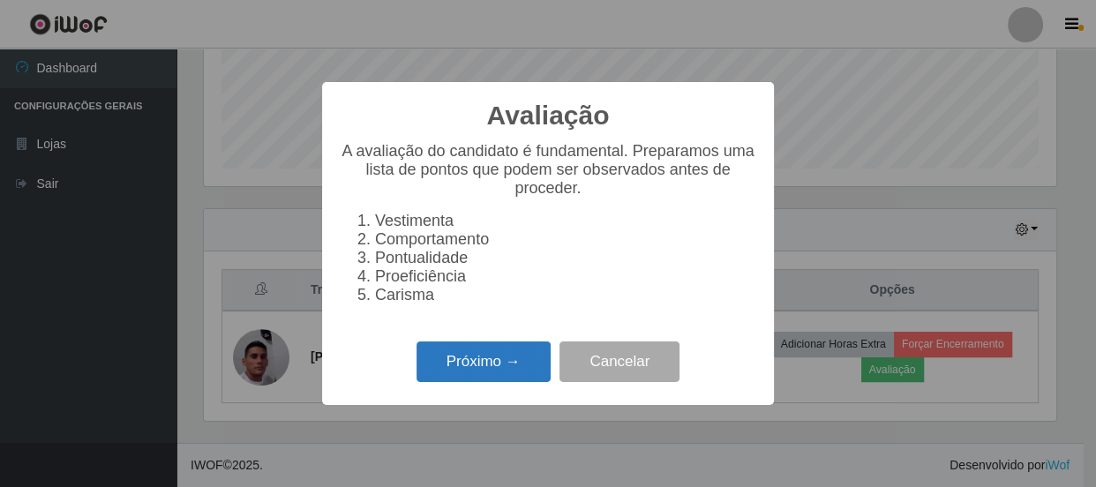
click at [509, 369] on button "Próximo →" at bounding box center [484, 362] width 134 height 41
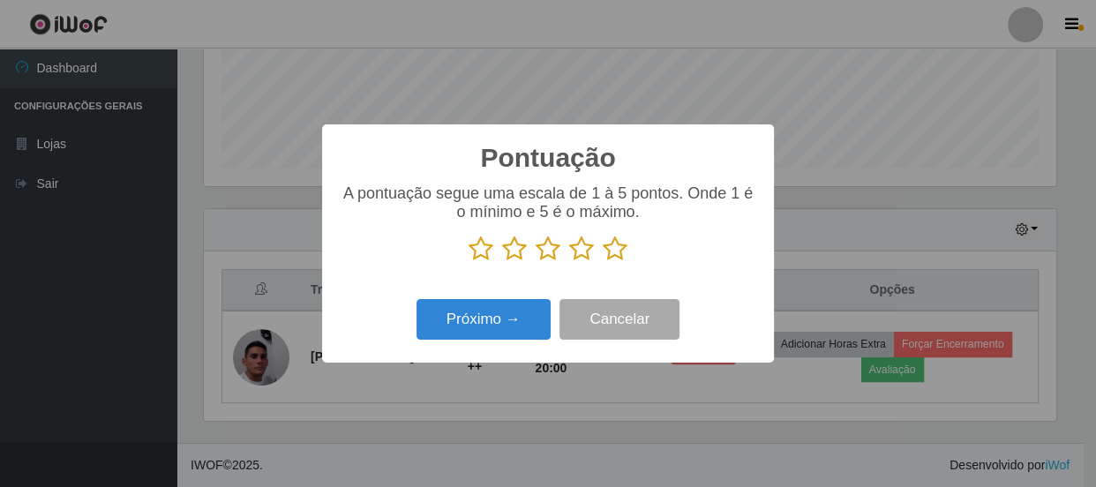
scroll to position [882214, 881727]
click at [612, 256] on icon at bounding box center [615, 249] width 25 height 26
click at [603, 262] on input "radio" at bounding box center [603, 262] width 0 height 0
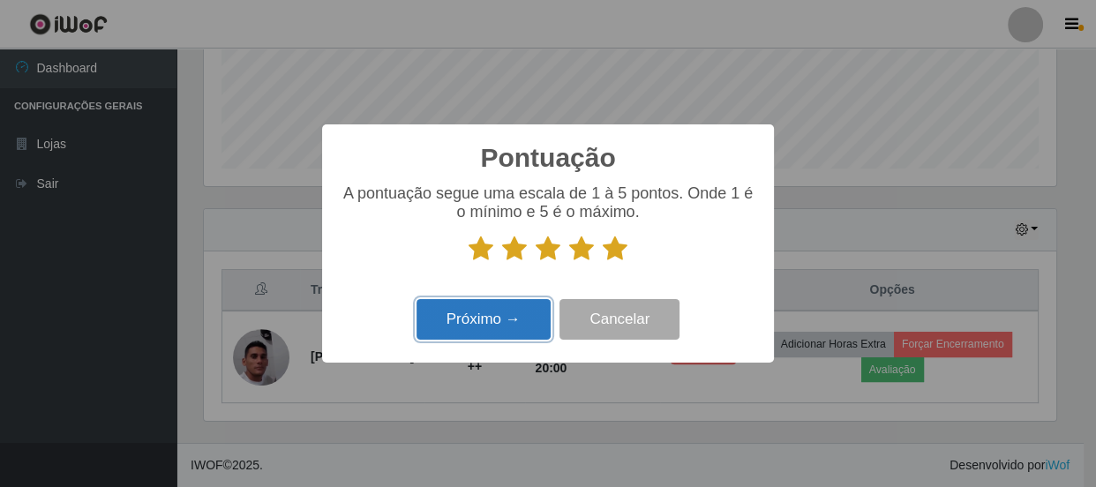
click at [476, 334] on button "Próximo →" at bounding box center [484, 319] width 134 height 41
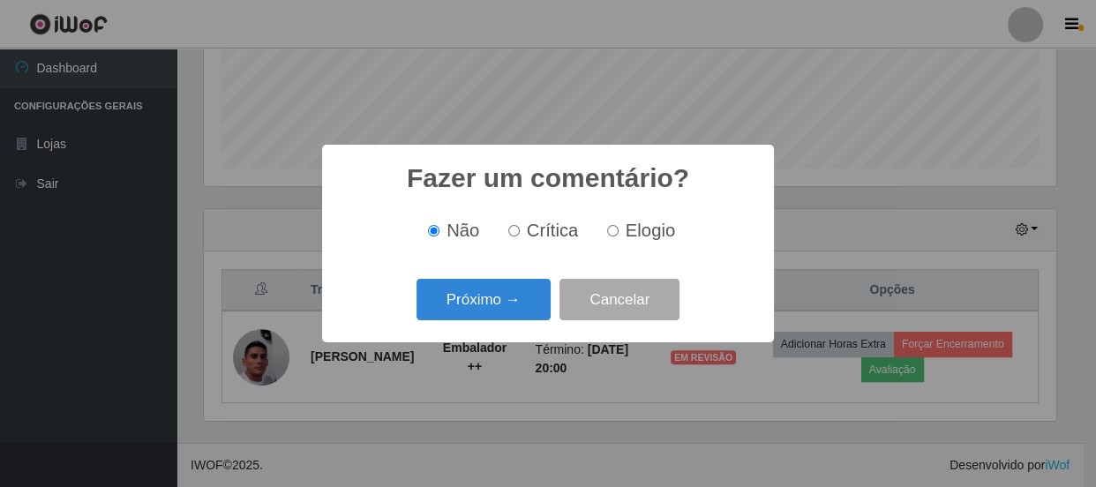
click at [623, 228] on label "Elogio" at bounding box center [637, 231] width 75 height 20
click at [619, 228] on input "Elogio" at bounding box center [612, 230] width 11 height 11
radio input "true"
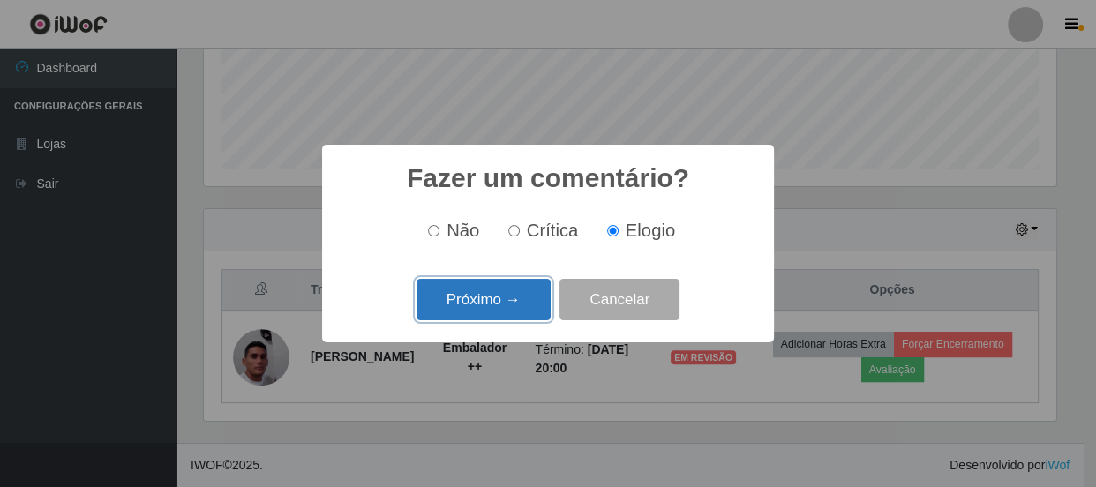
click at [490, 298] on button "Próximo →" at bounding box center [484, 299] width 134 height 41
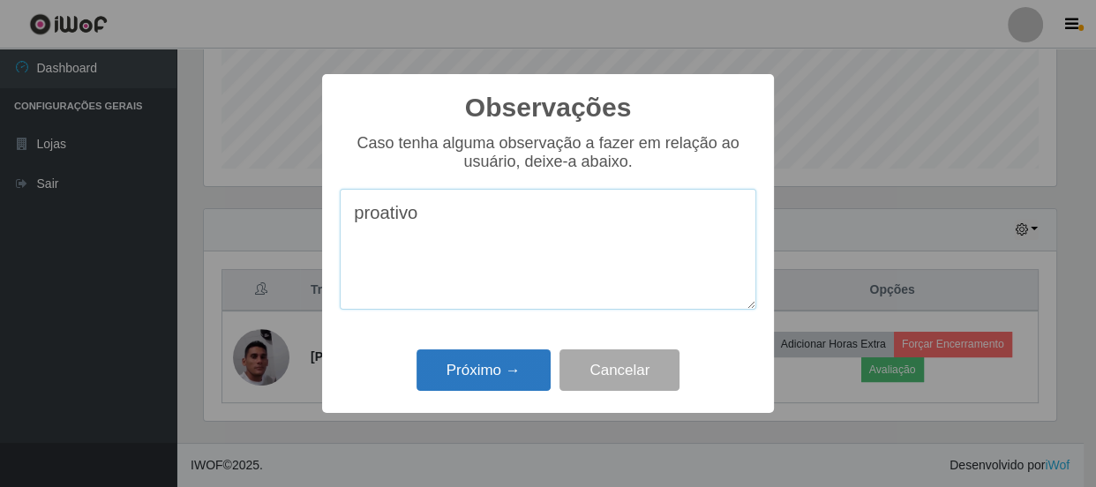
type textarea "proativo"
click at [494, 354] on button "Próximo →" at bounding box center [484, 370] width 134 height 41
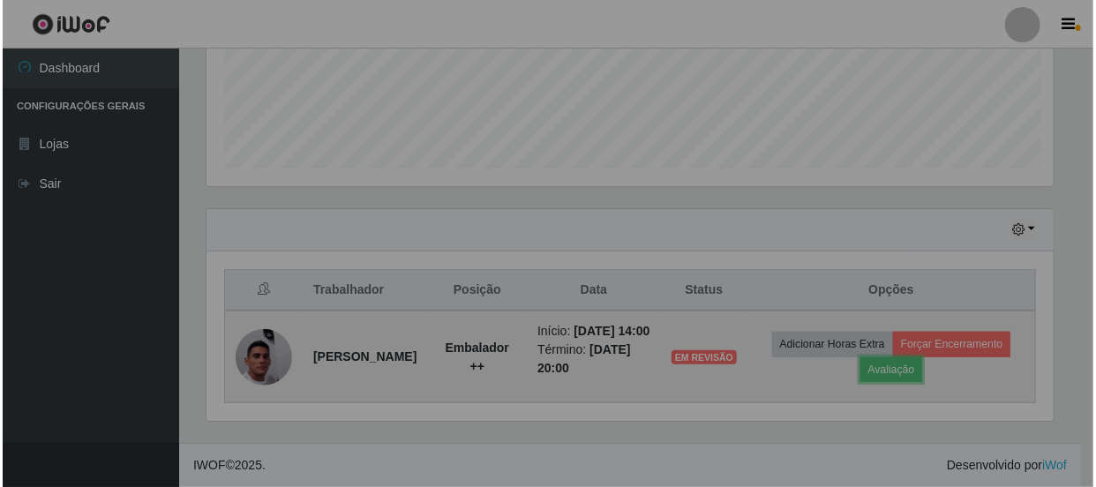
scroll to position [366, 860]
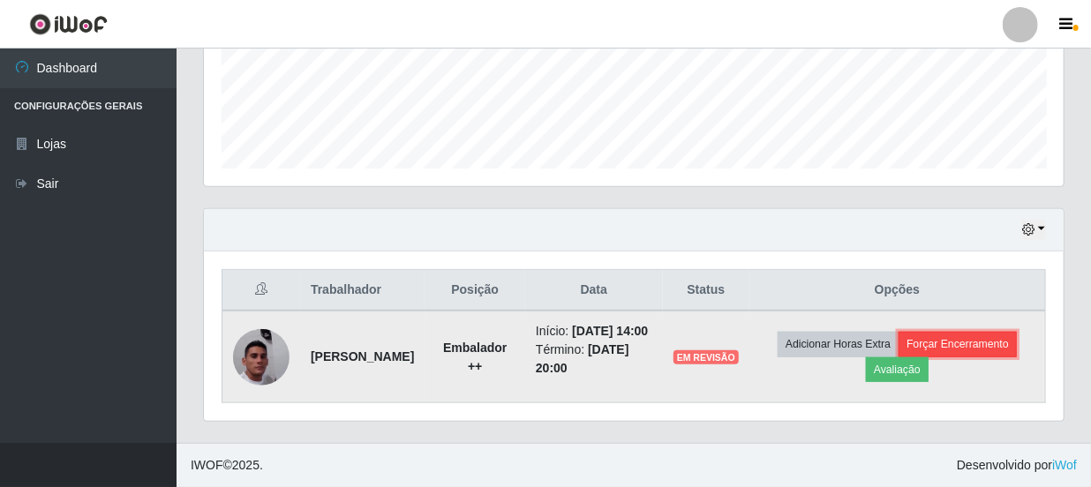
click at [977, 344] on button "Forçar Encerramento" at bounding box center [957, 344] width 118 height 25
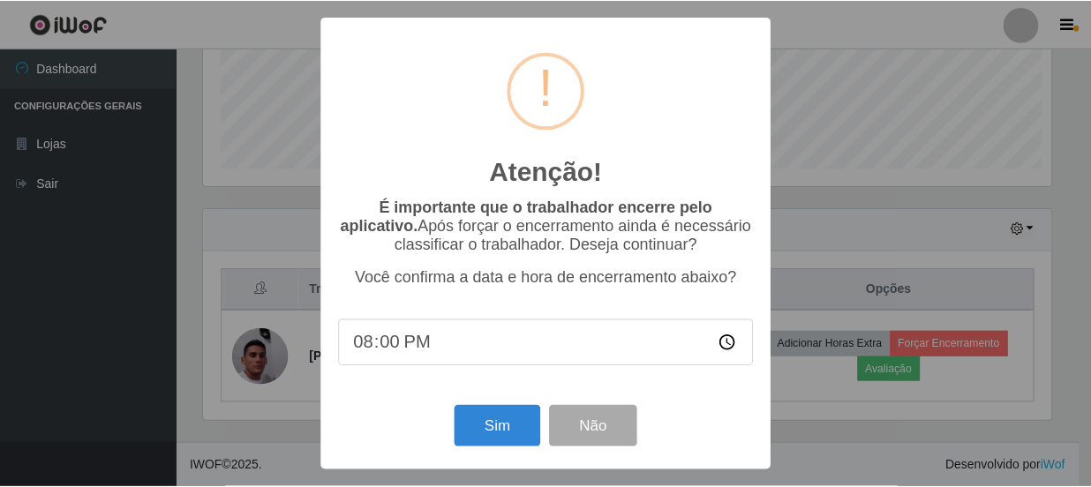
scroll to position [366, 852]
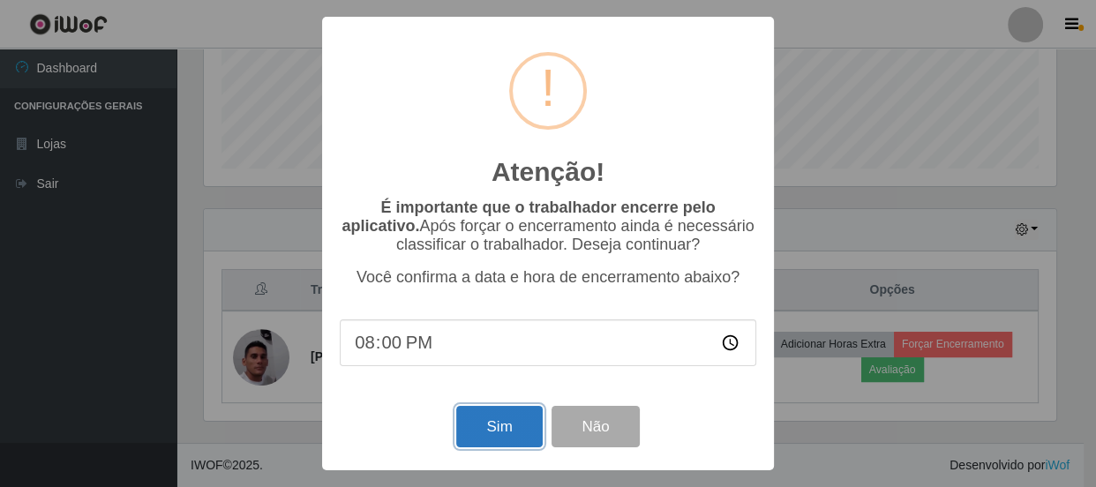
click at [485, 422] on button "Sim" at bounding box center [499, 426] width 86 height 41
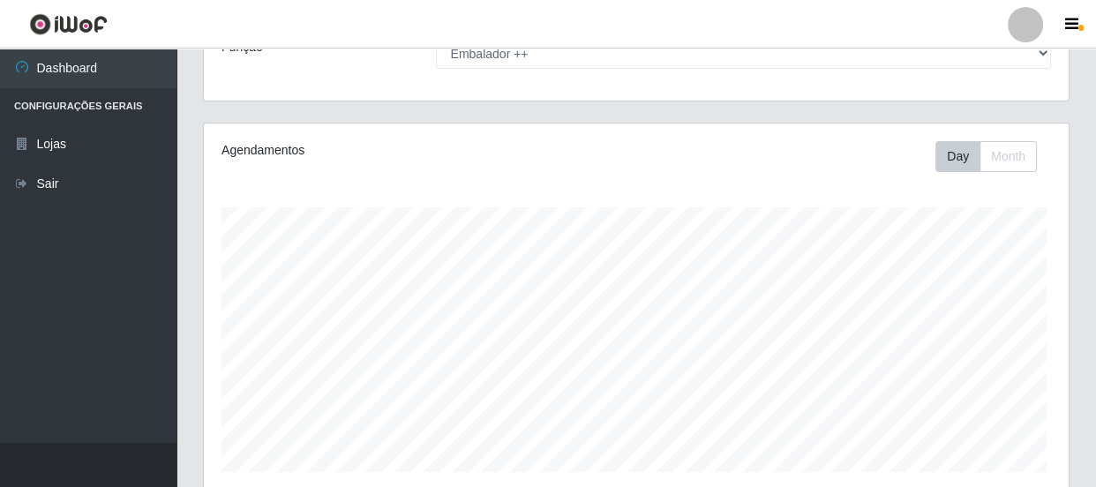
scroll to position [882214, 881727]
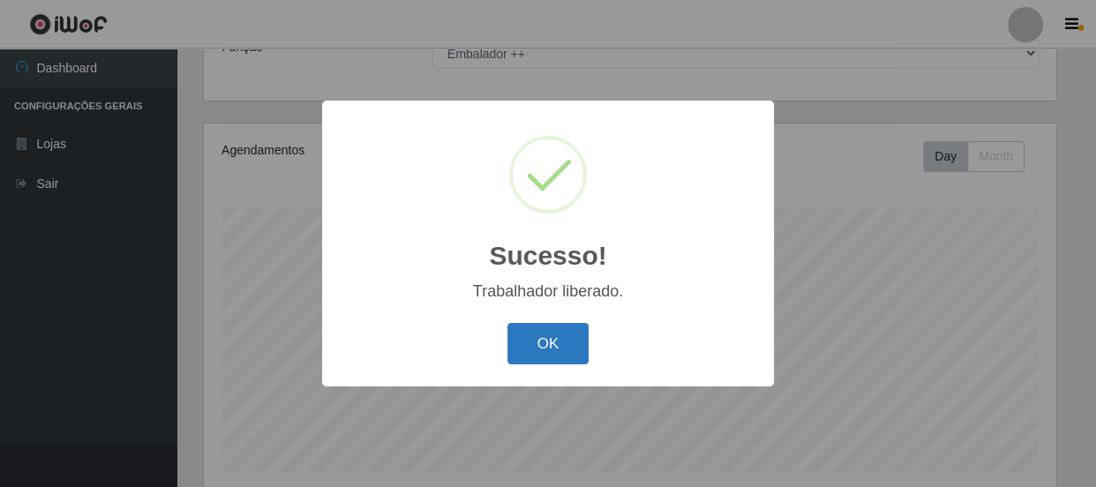
click at [548, 351] on button "OK" at bounding box center [548, 343] width 82 height 41
